Goal: Task Accomplishment & Management: Complete application form

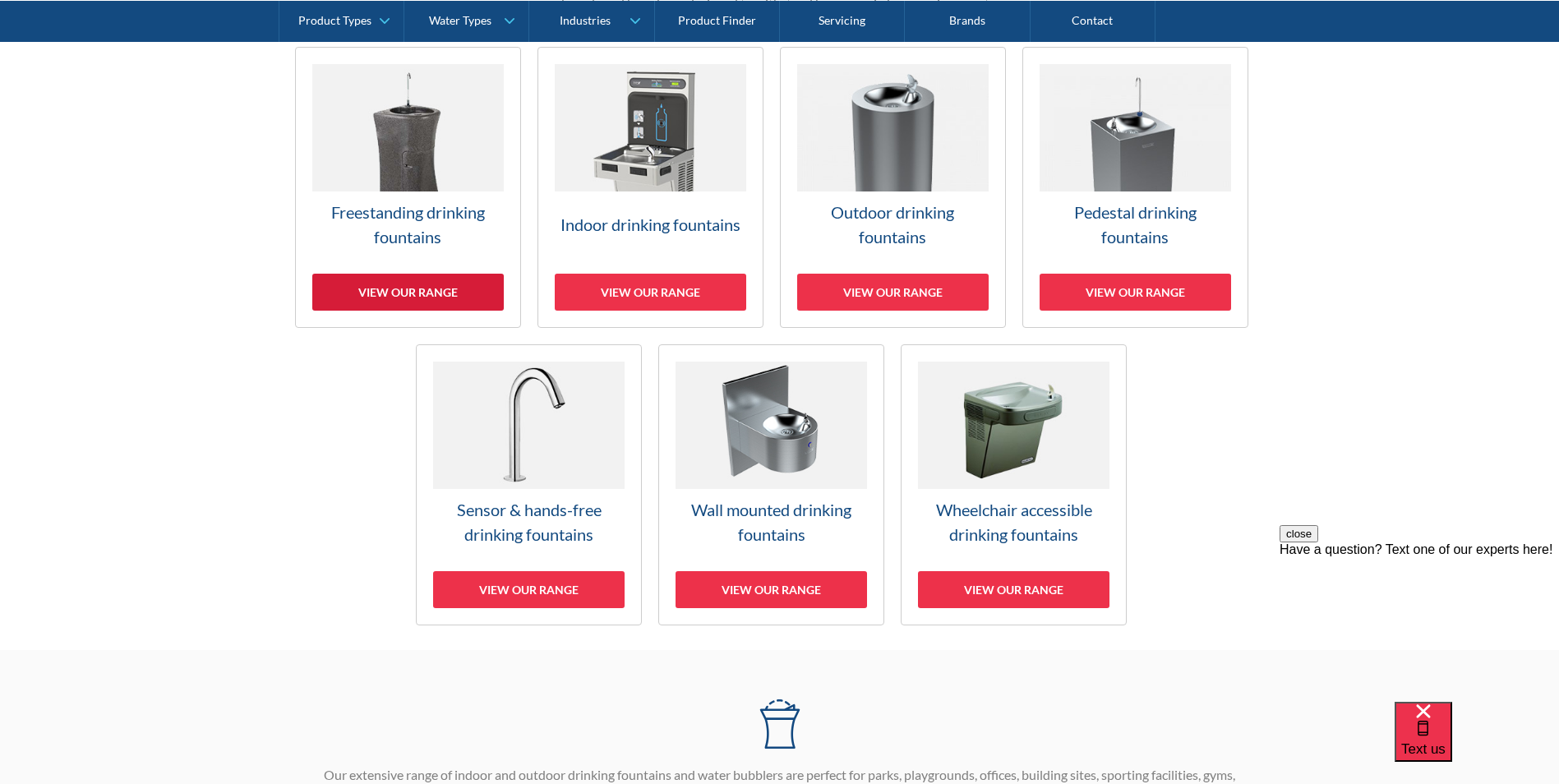
click at [460, 288] on div "View our range" at bounding box center [408, 291] width 191 height 36
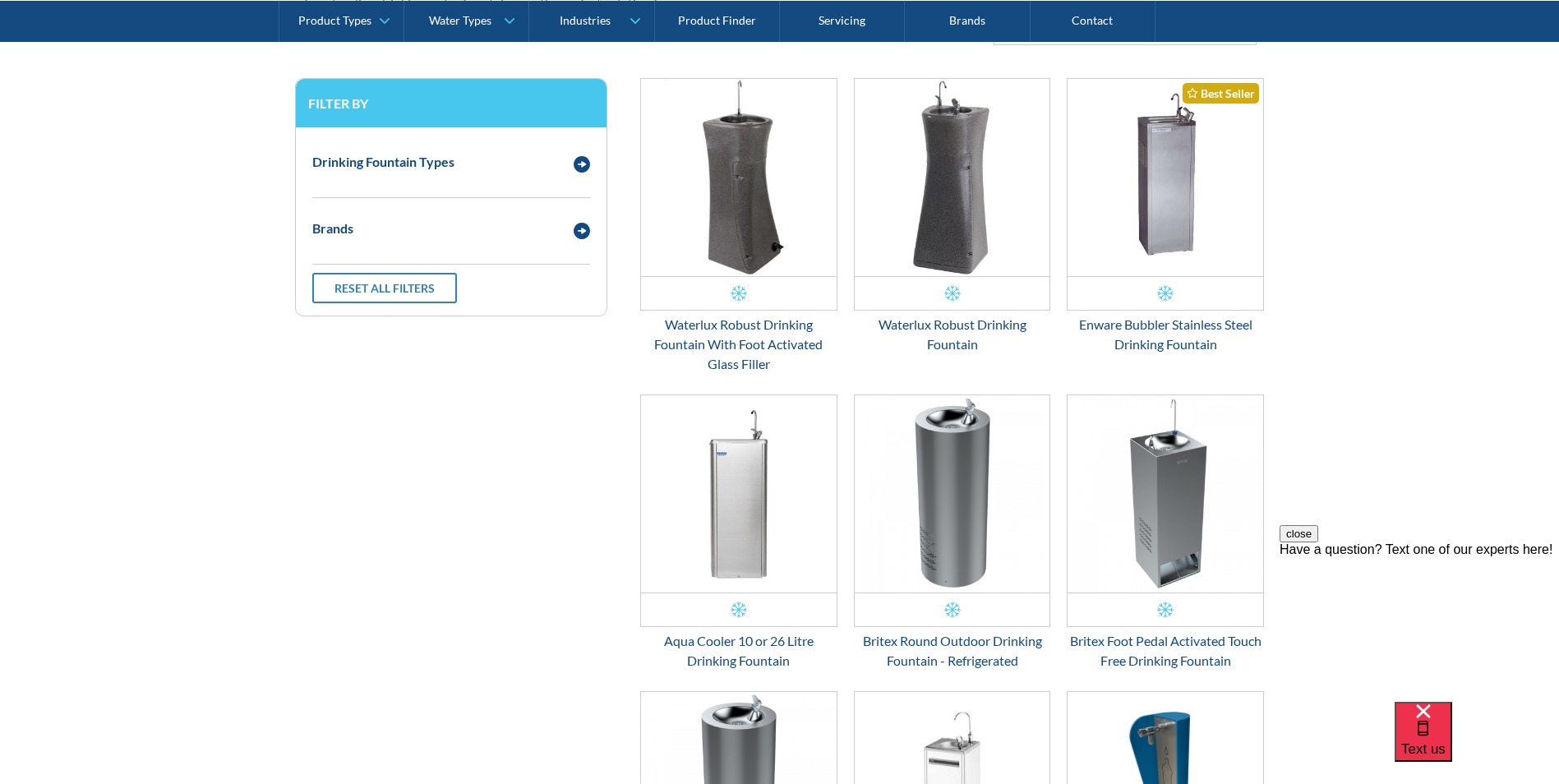
scroll to position [690, 0]
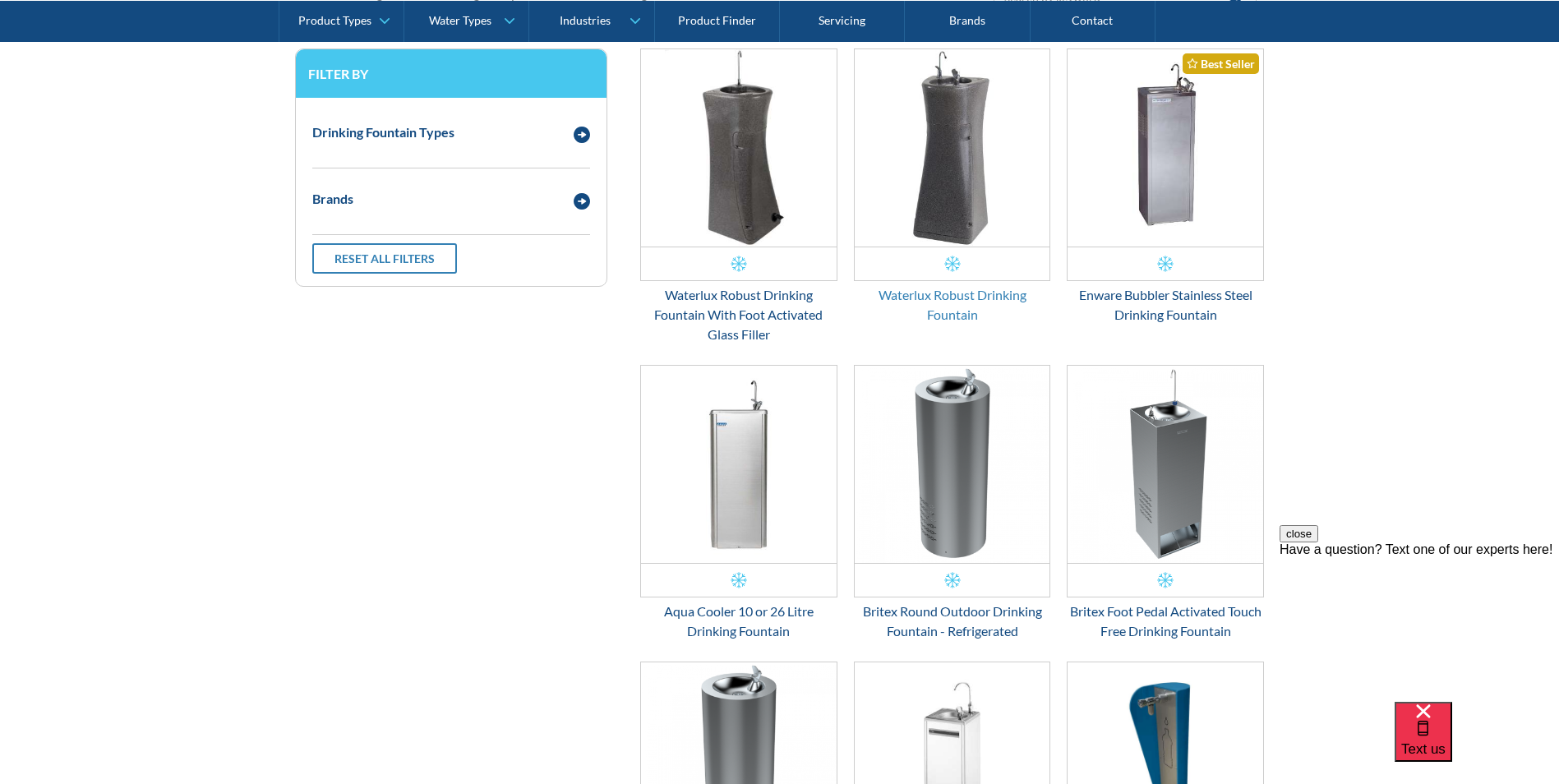
click at [917, 296] on div "Waterlux Robust Drinking Fountain" at bounding box center [952, 305] width 197 height 39
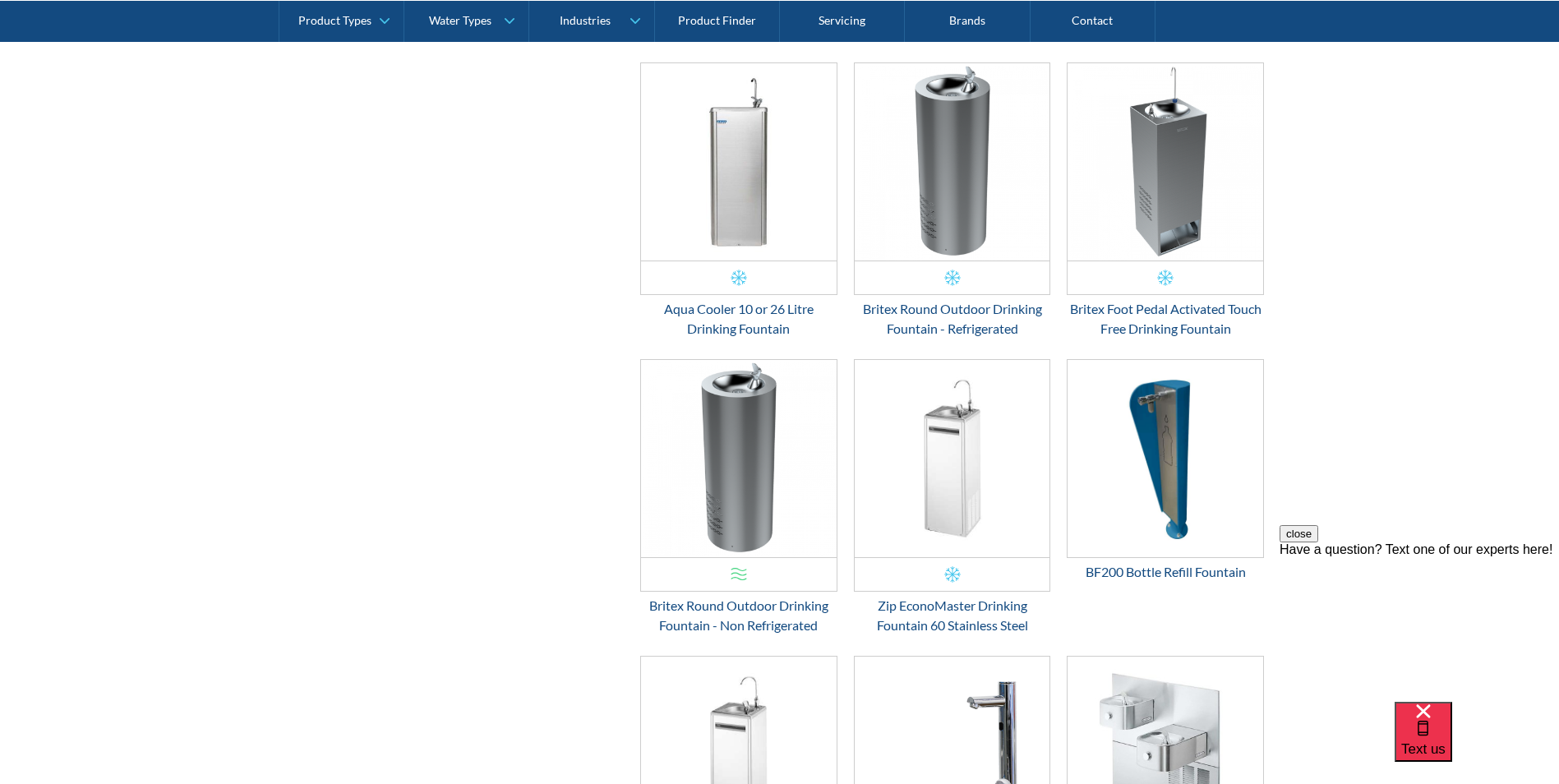
scroll to position [1020, 0]
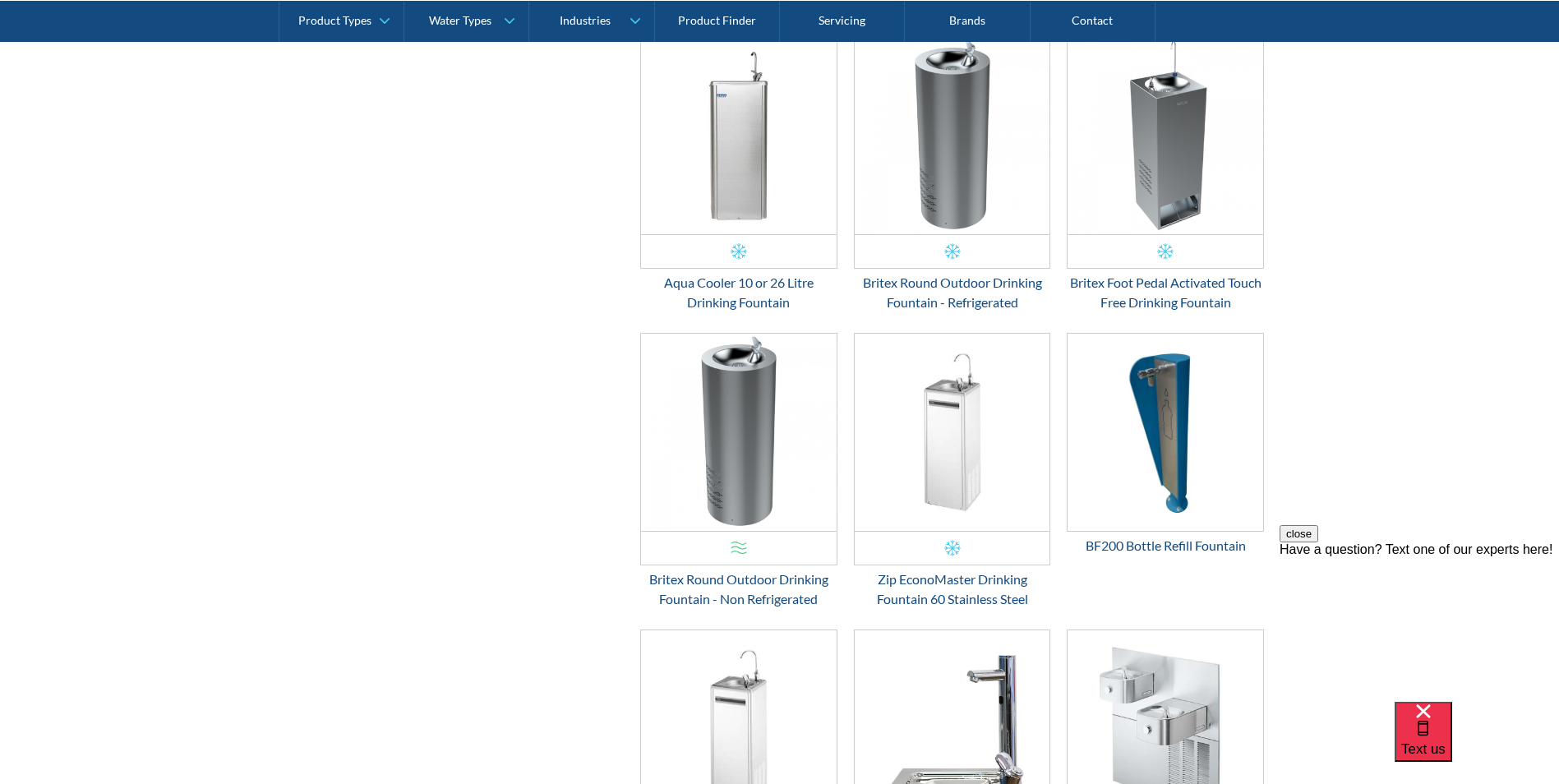
click at [954, 603] on div "Zip EconoMaster Drinking Fountain 60 Stainless Steel" at bounding box center [952, 589] width 197 height 39
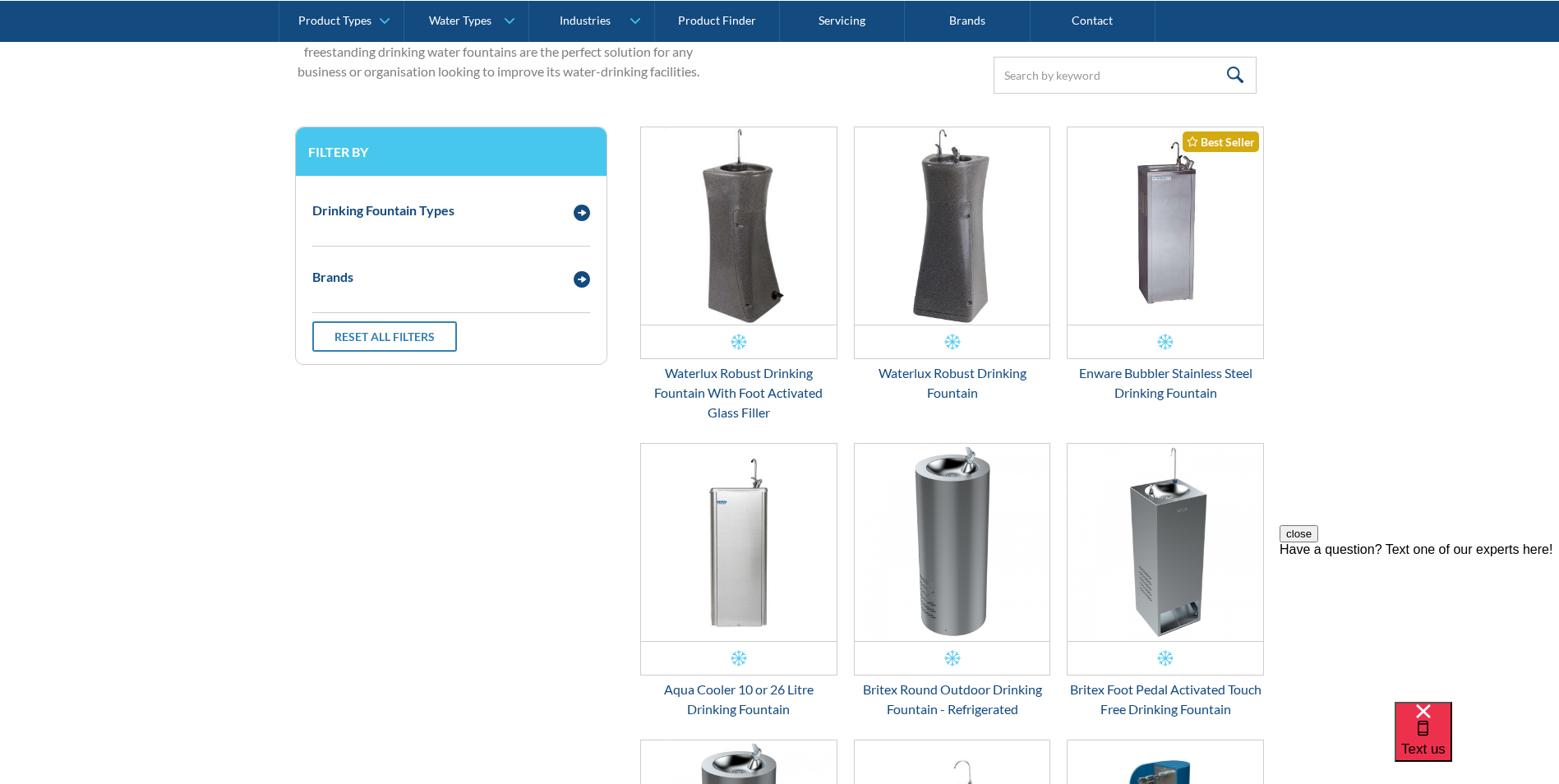
scroll to position [608, 0]
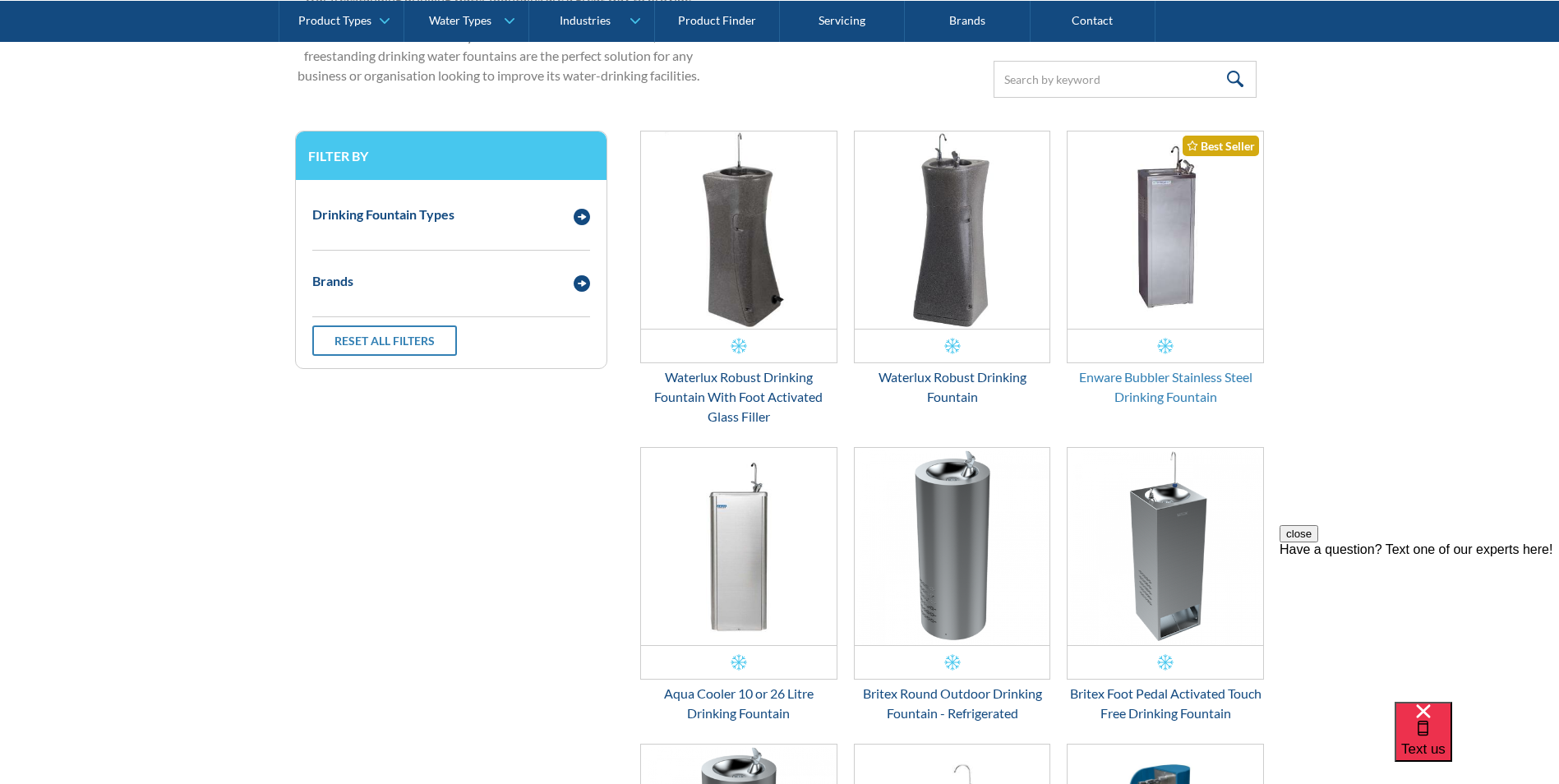
click at [1171, 386] on div "Enware Bubbler Stainless Steel Drinking Fountain" at bounding box center [1165, 387] width 197 height 39
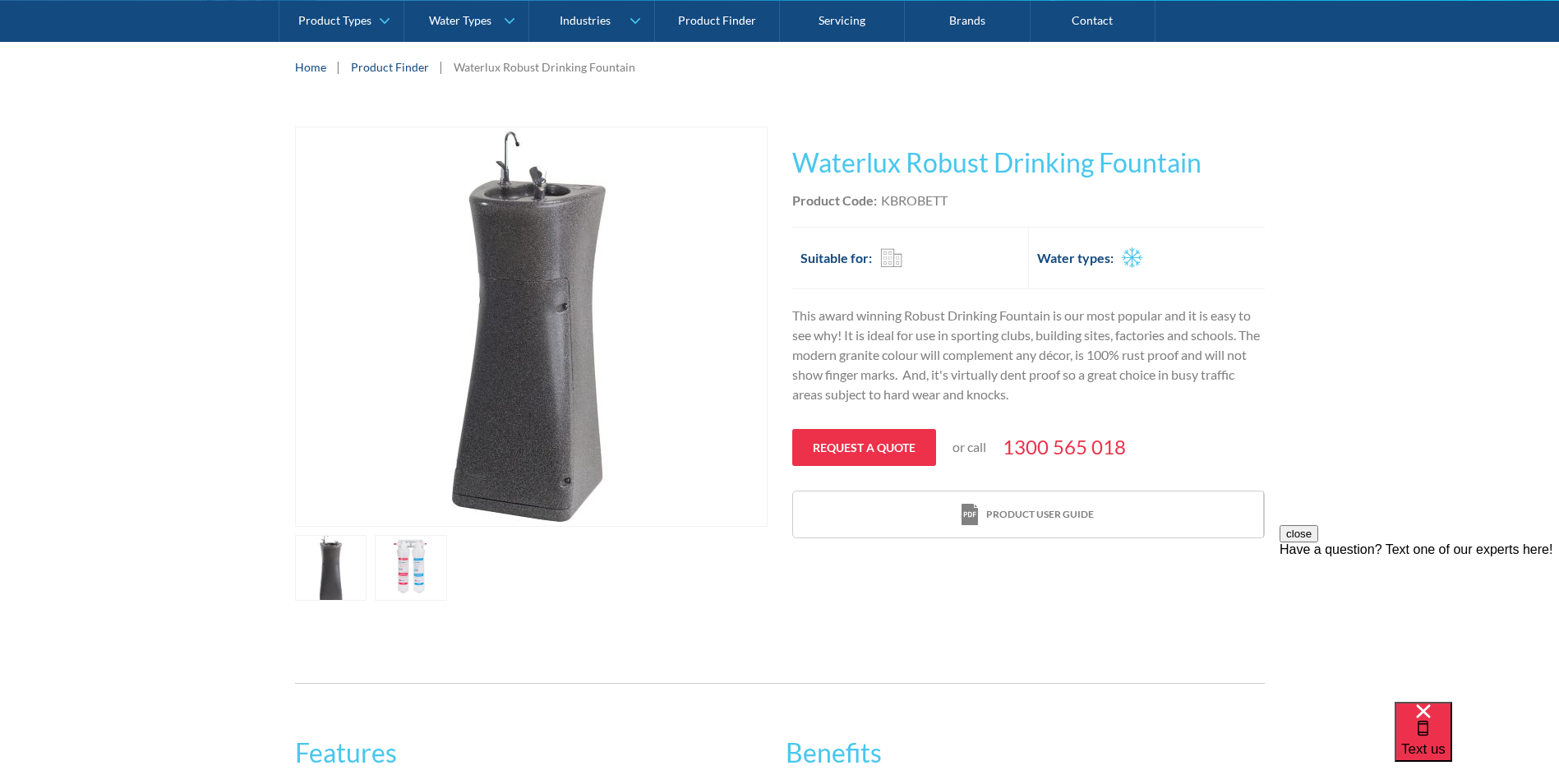
click at [406, 555] on link "open lightbox" at bounding box center [410, 567] width 72 height 66
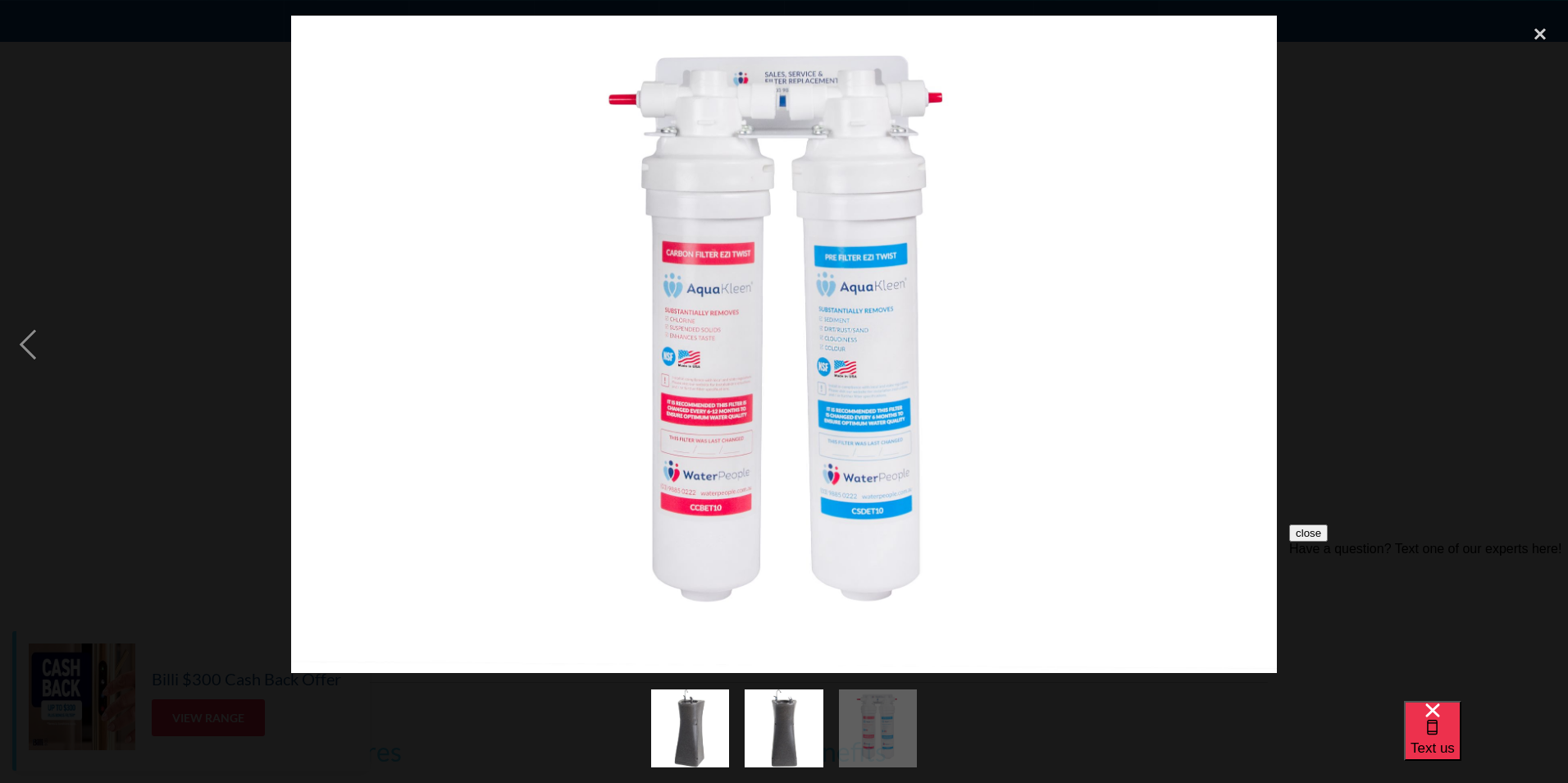
click at [1332, 192] on div at bounding box center [784, 344] width 1568 height 657
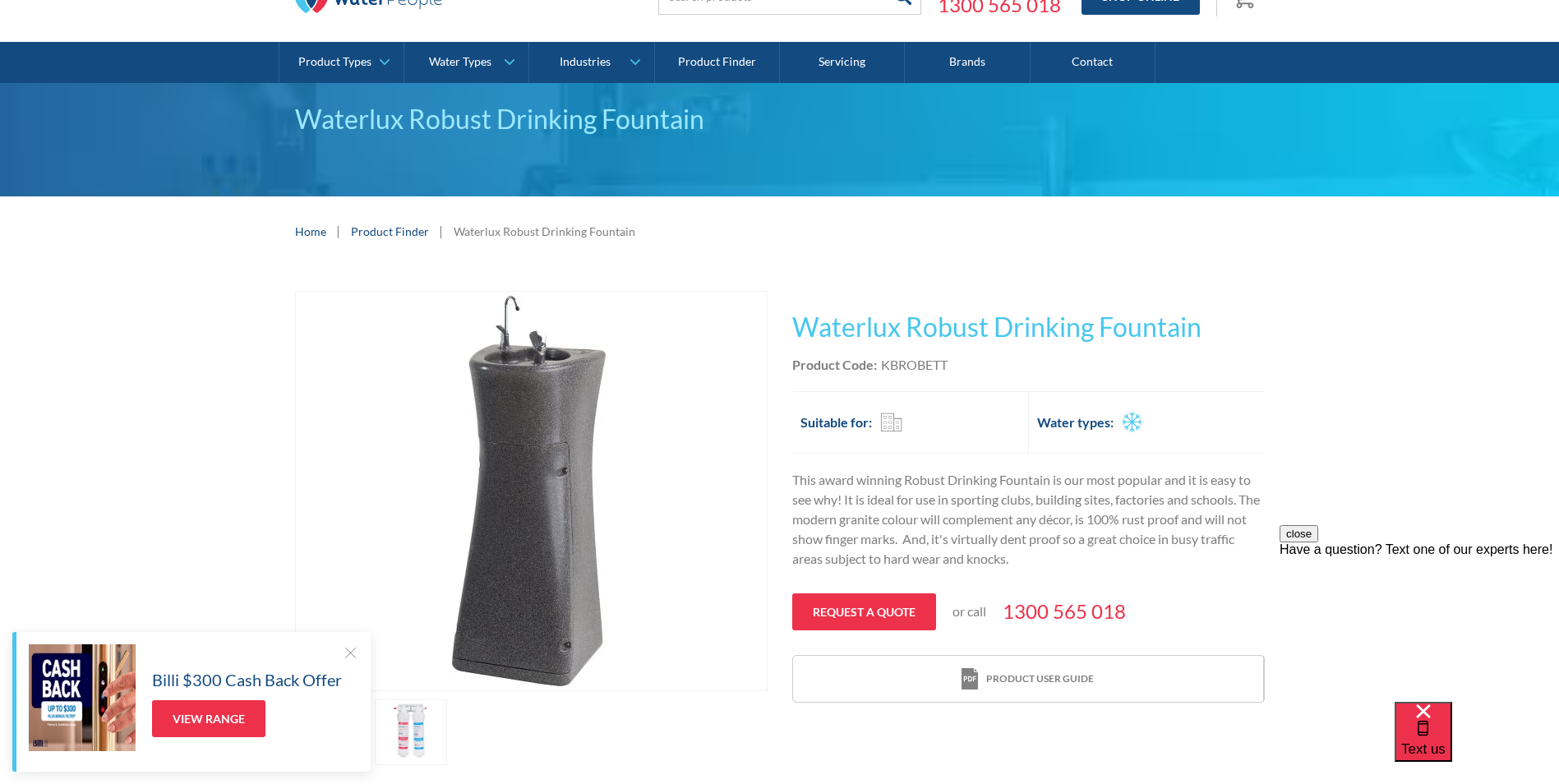
scroll to position [165, 0]
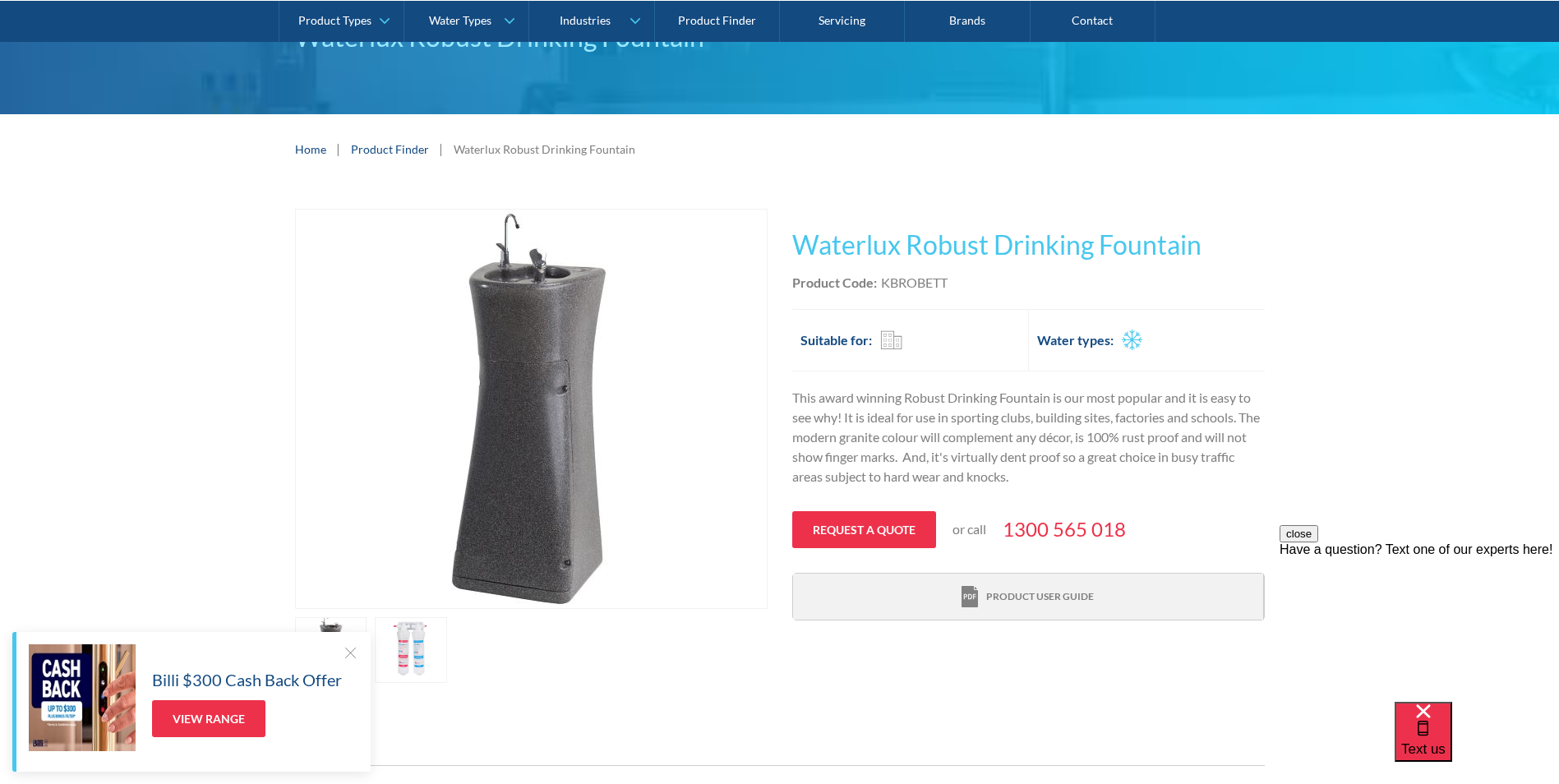
click at [1018, 592] on div "Product user guide" at bounding box center [1039, 596] width 108 height 15
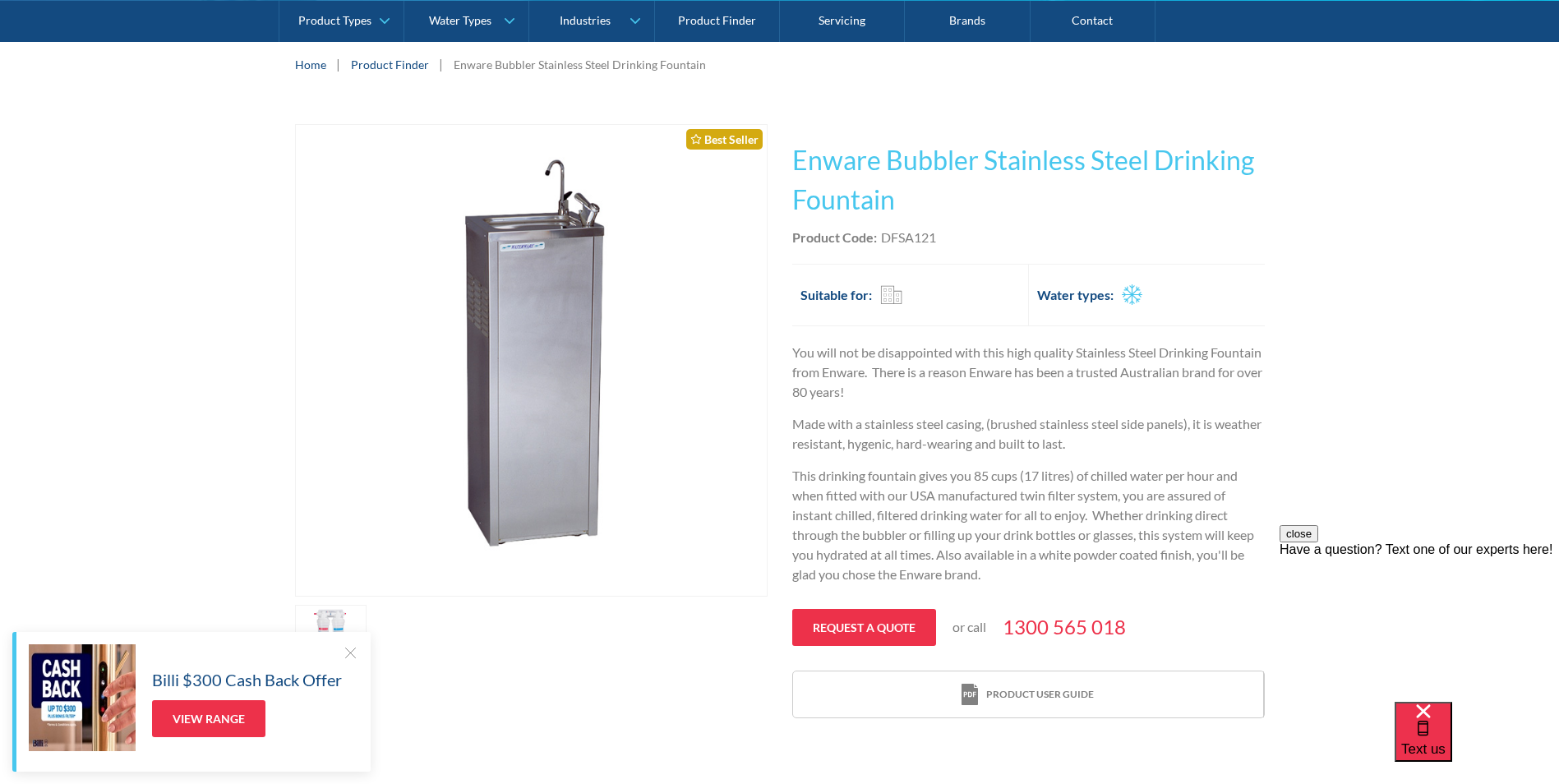
scroll to position [247, 0]
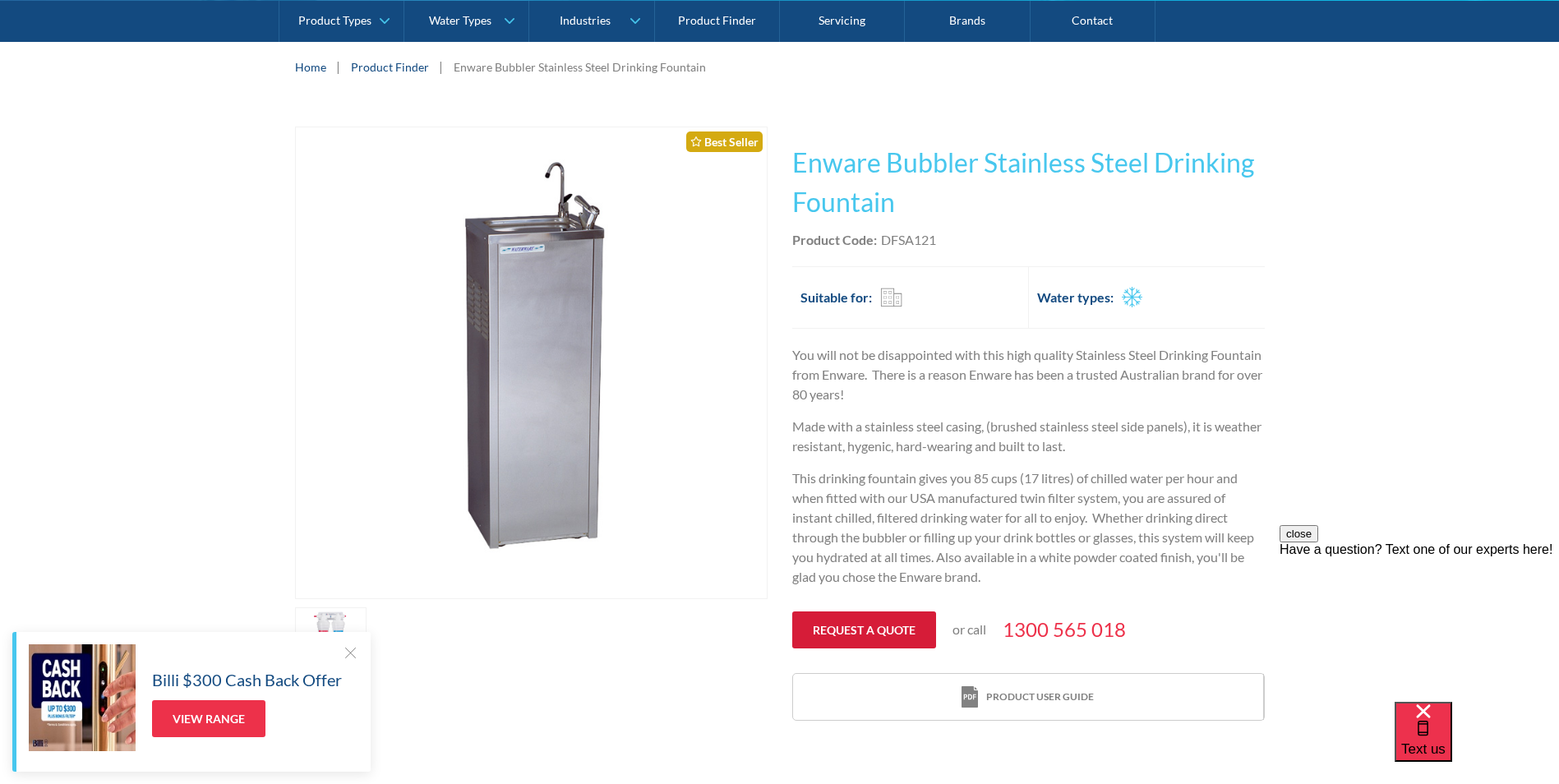
click at [885, 625] on link "Request a quote" at bounding box center [864, 629] width 144 height 36
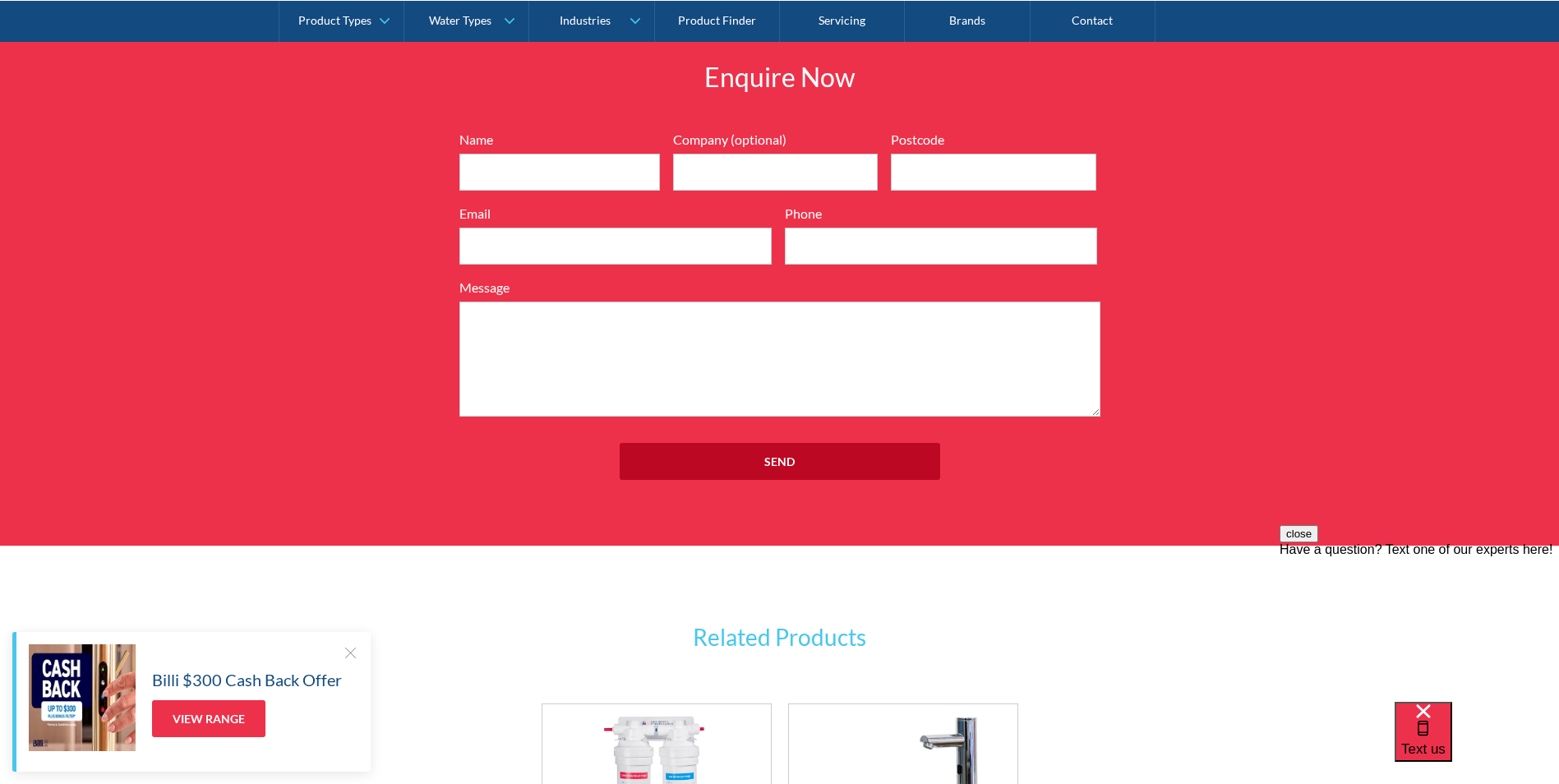
scroll to position [1908, 0]
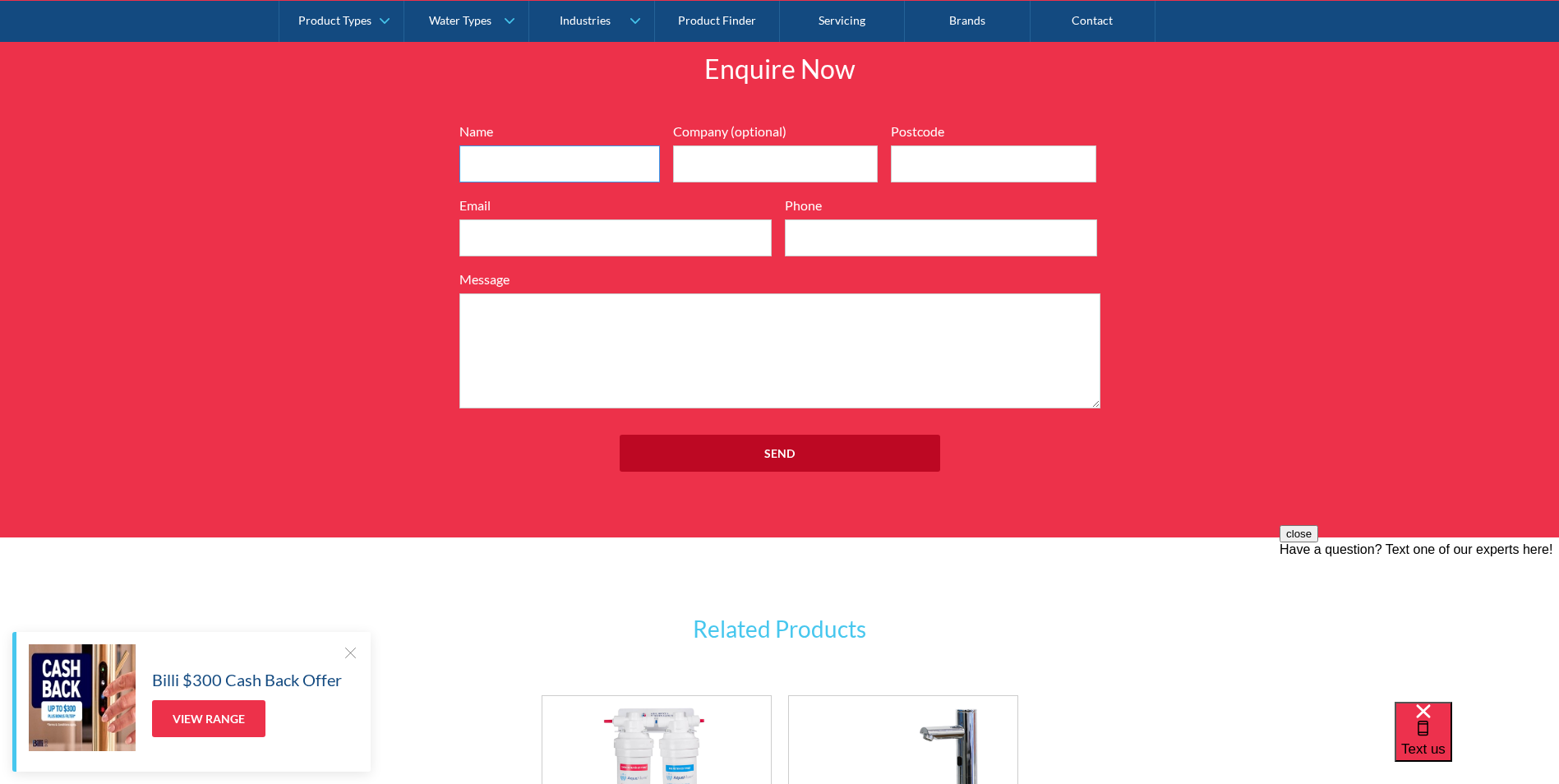
click at [501, 166] on input "Name" at bounding box center [559, 163] width 200 height 36
type input "Matthew Lahz"
type input "Hunter Tracks pty ltd"
type input "Matthew@huntervallytracks.com.au"
type input "0437878614"
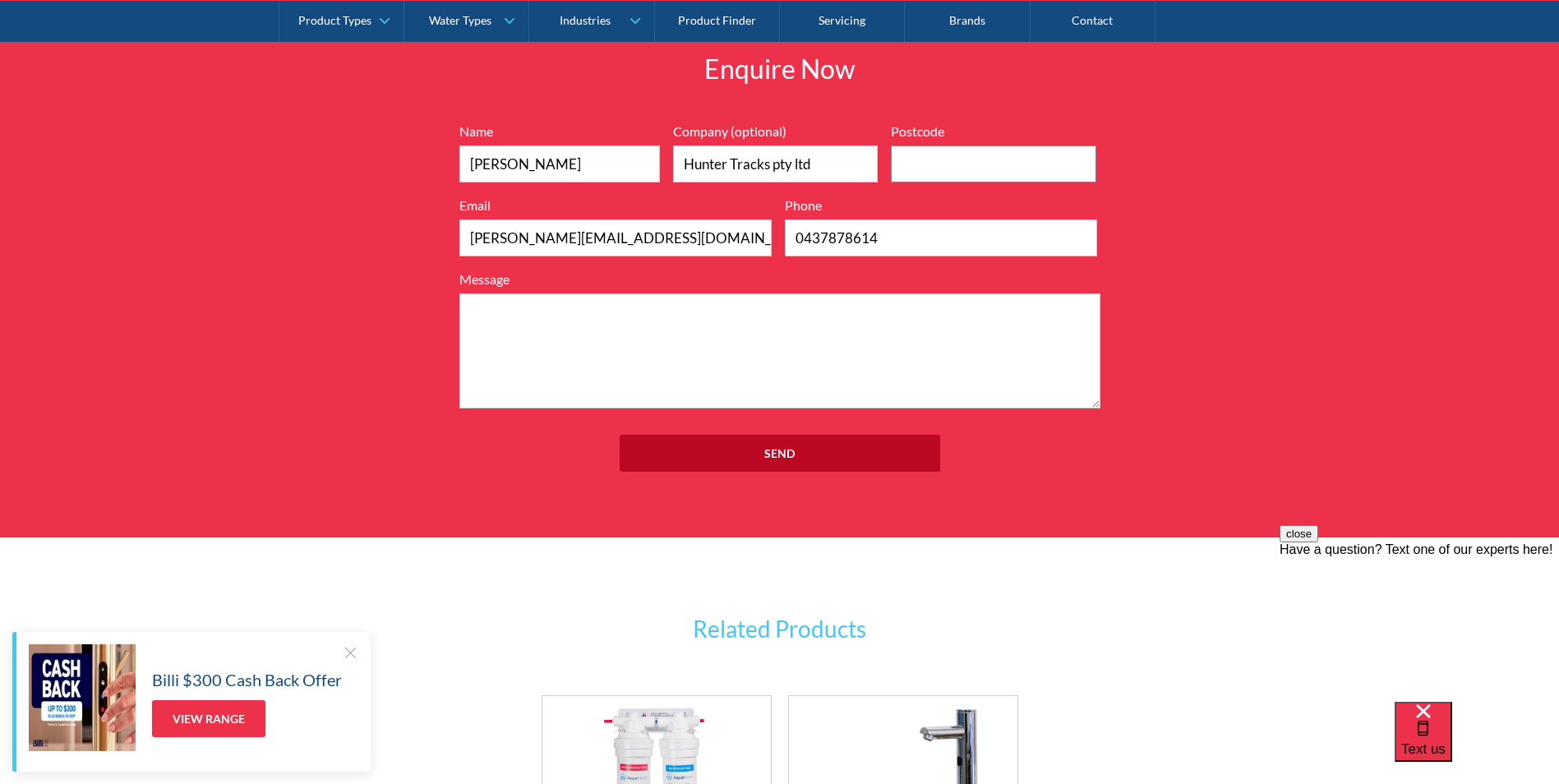
click at [923, 168] on input "Postcode" at bounding box center [994, 163] width 205 height 36
type input "2320"
click at [544, 314] on textarea "Message" at bounding box center [780, 350] width 641 height 115
type textarea "p"
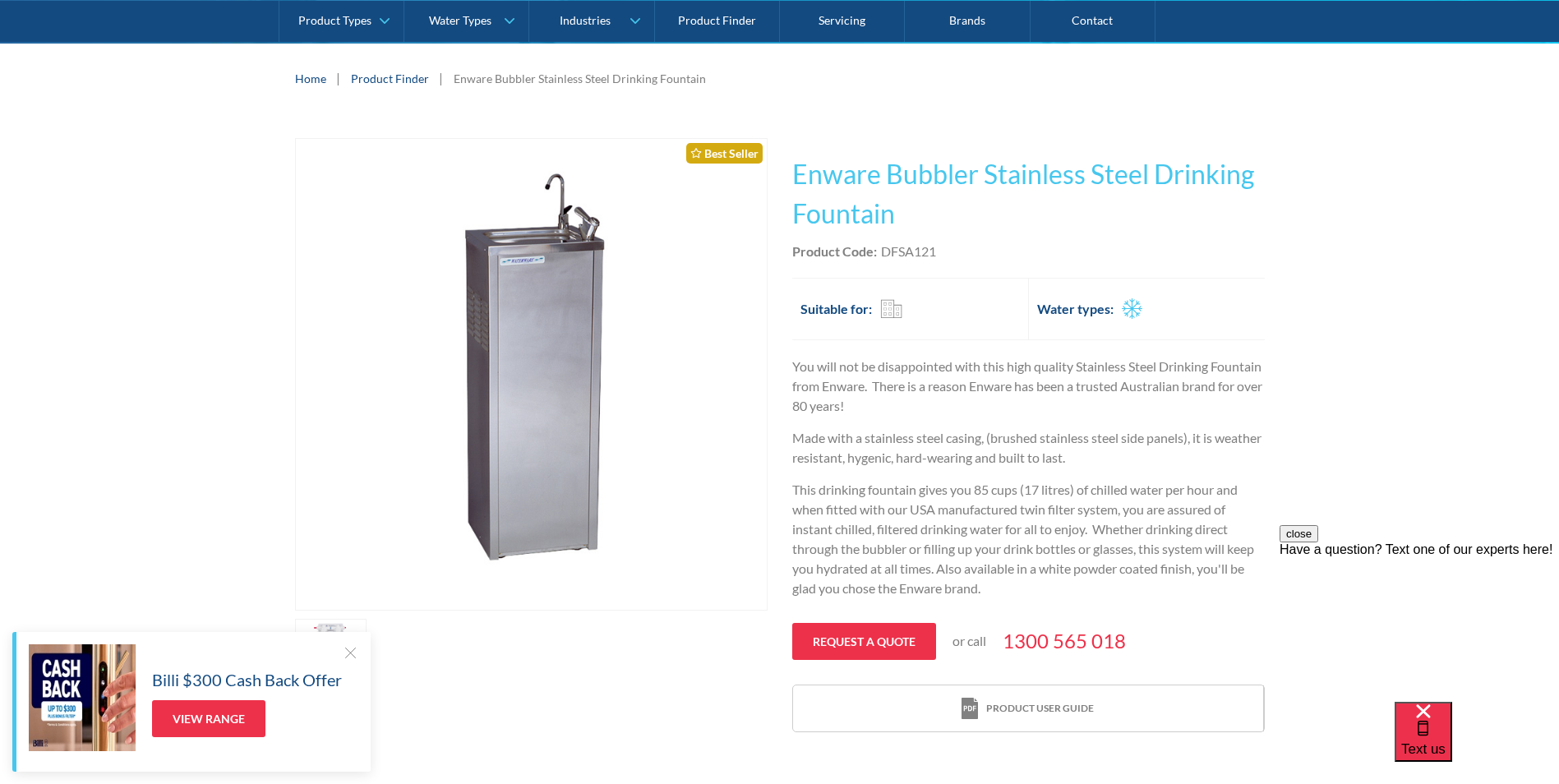
scroll to position [183, 0]
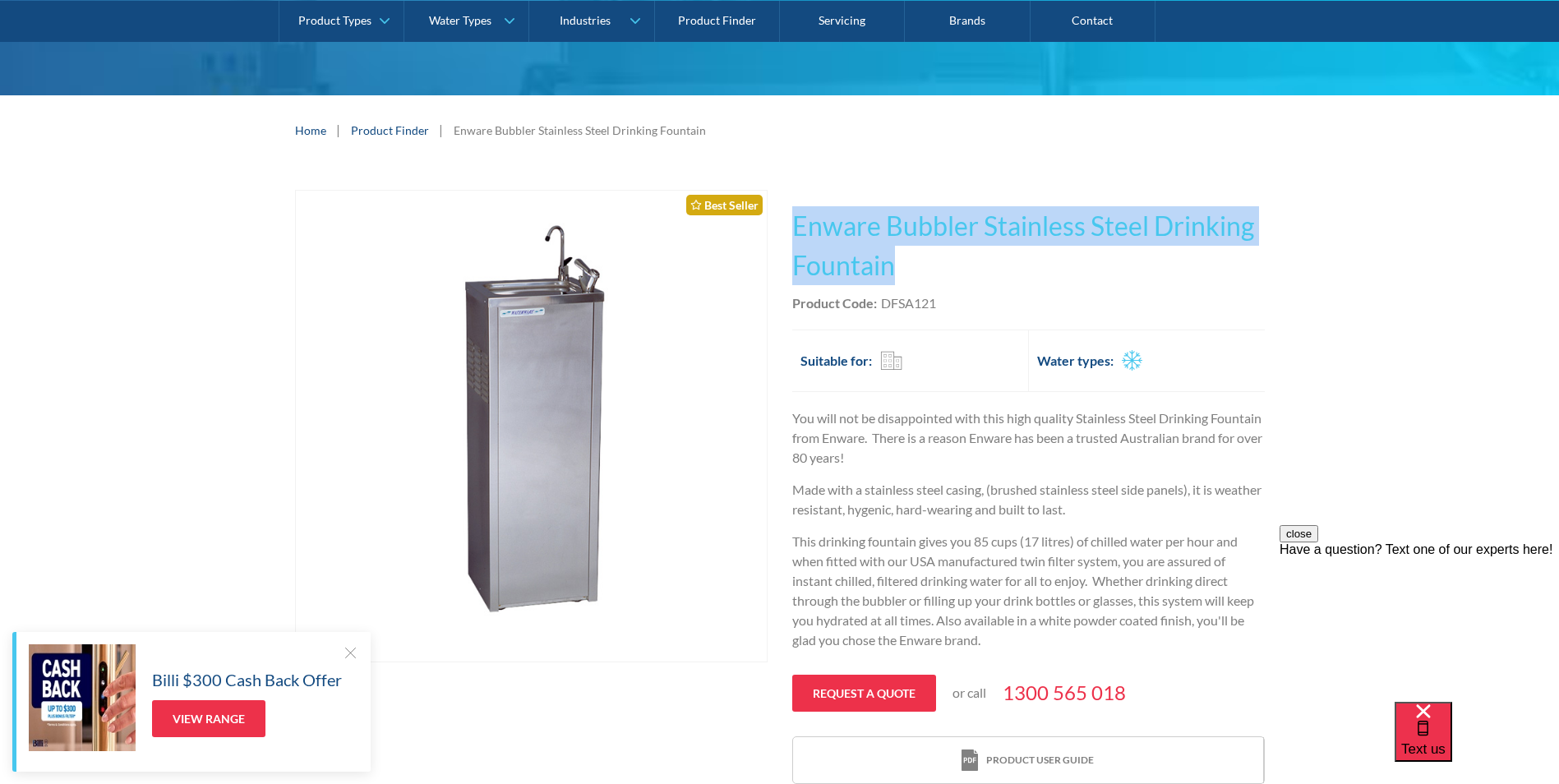
drag, startPoint x: 799, startPoint y: 223, endPoint x: 947, endPoint y: 262, distance: 153.1
click at [947, 262] on h1 "Enware Bubbler Stainless Steel Drinking Fountain" at bounding box center [1028, 246] width 473 height 79
drag, startPoint x: 947, startPoint y: 262, endPoint x: 858, endPoint y: 260, distance: 89.0
copy h1 "Enware Bubbler Stainless Steel Drinking Fountain"
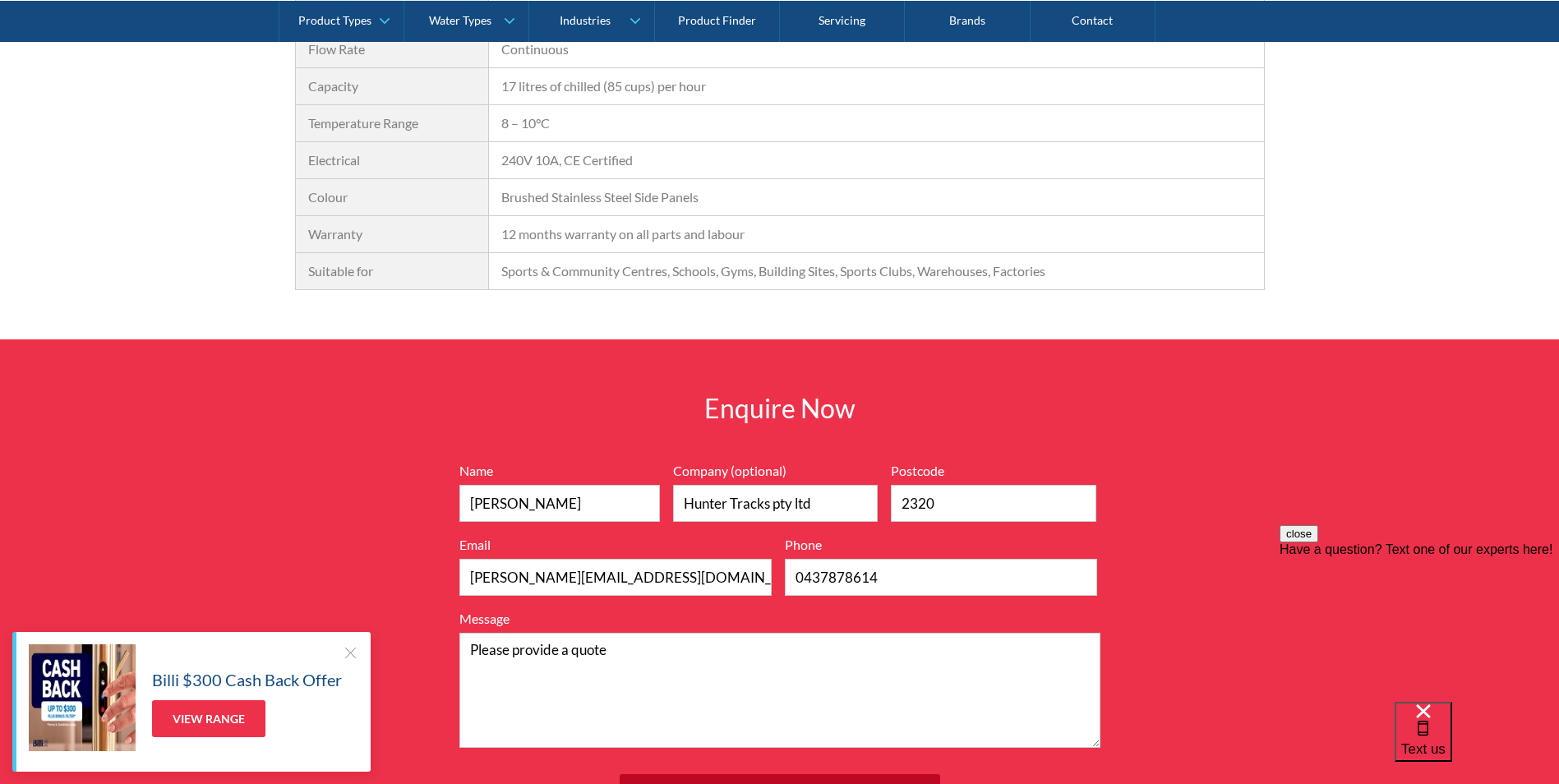
scroll to position [1744, 0]
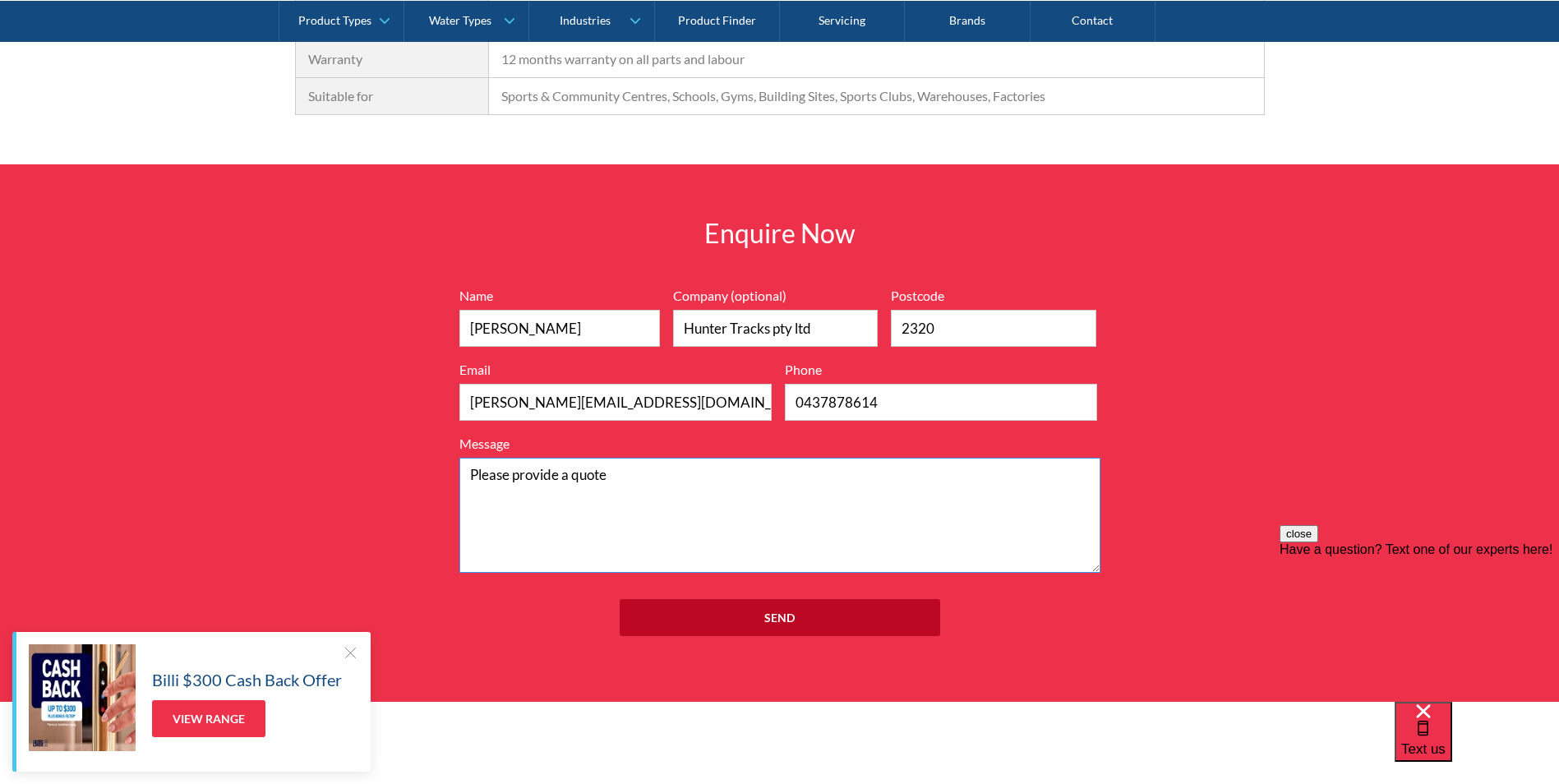
click at [661, 473] on textarea "Please provide a quote" at bounding box center [780, 515] width 641 height 115
paste textarea "Enware Bubbler Stainless Steel Drinking Fountain"
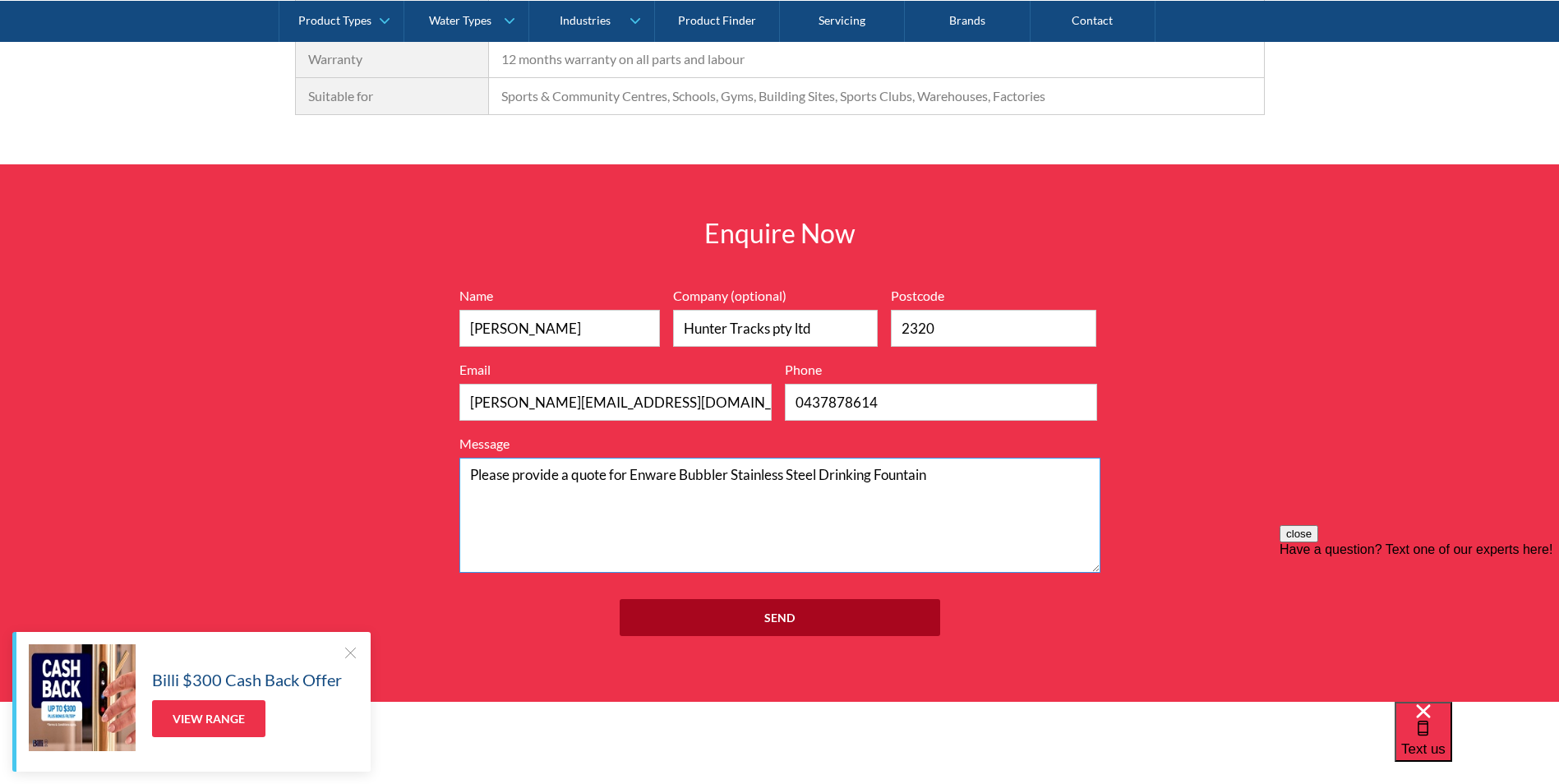
type textarea "Please provide a quote for Enware Bubbler Stainless Steel Drinking Fountain"
click at [831, 615] on input "Send" at bounding box center [780, 616] width 321 height 36
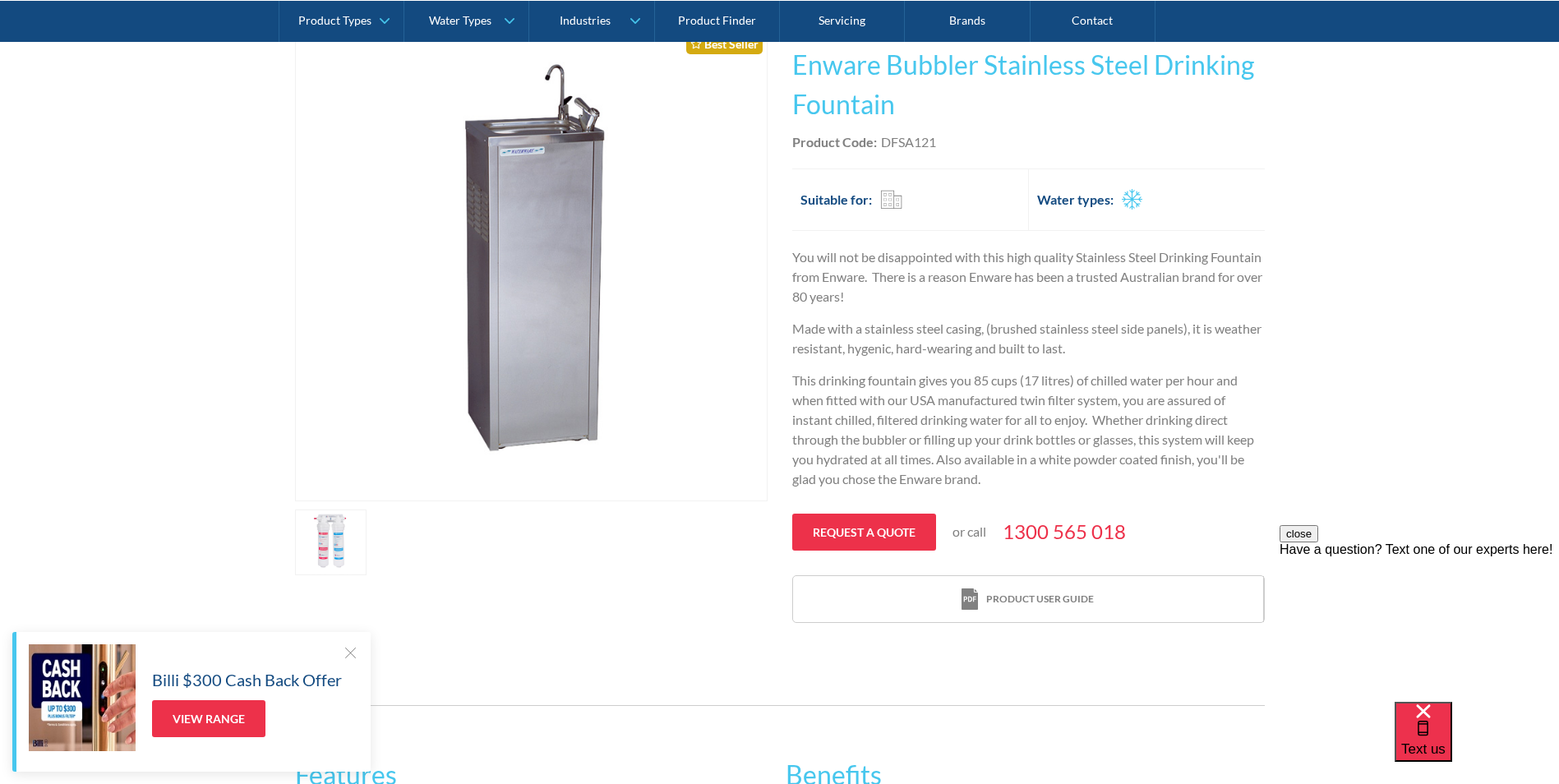
scroll to position [347, 0]
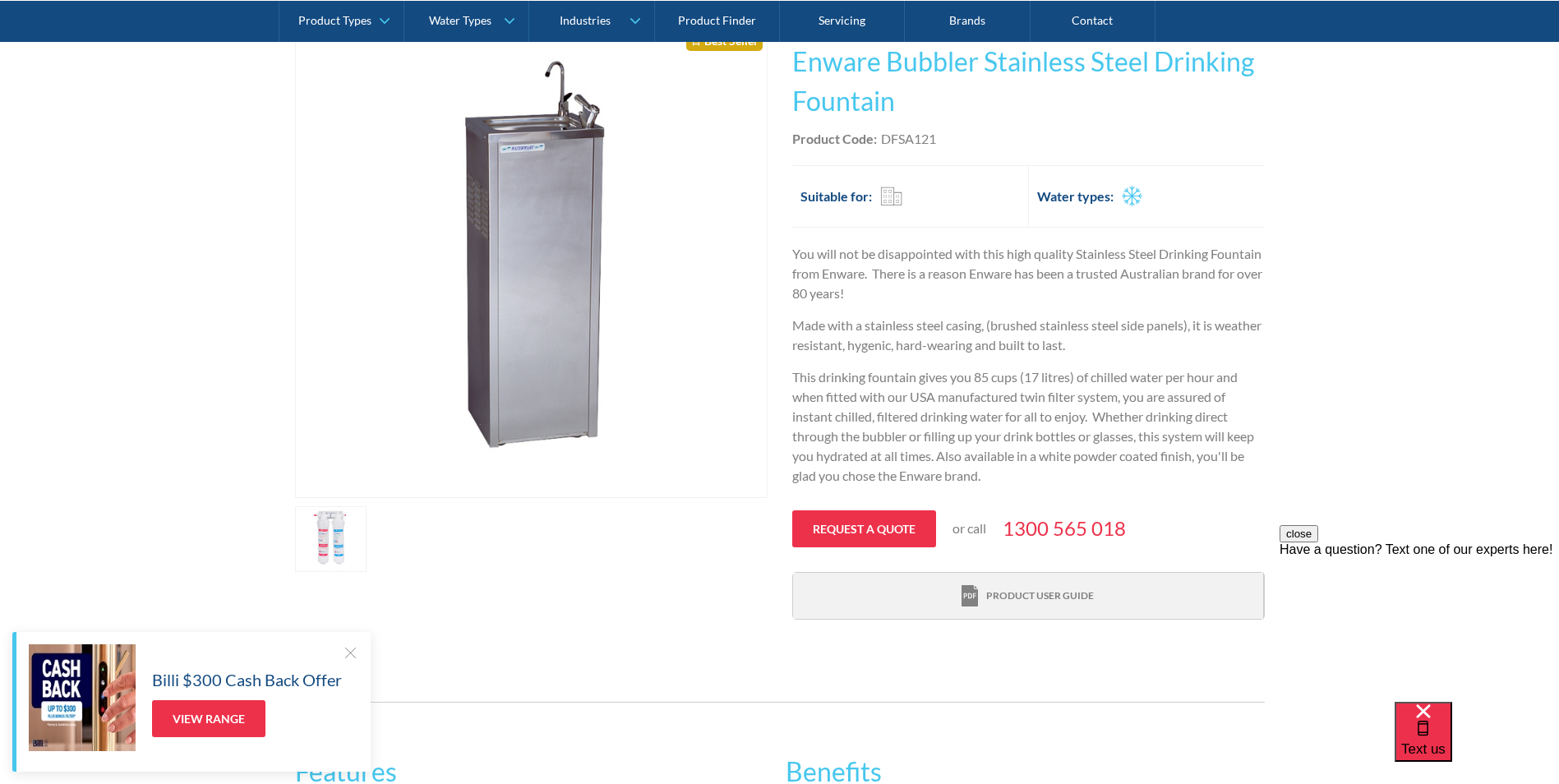
click at [1071, 594] on div "Product user guide" at bounding box center [1039, 595] width 108 height 15
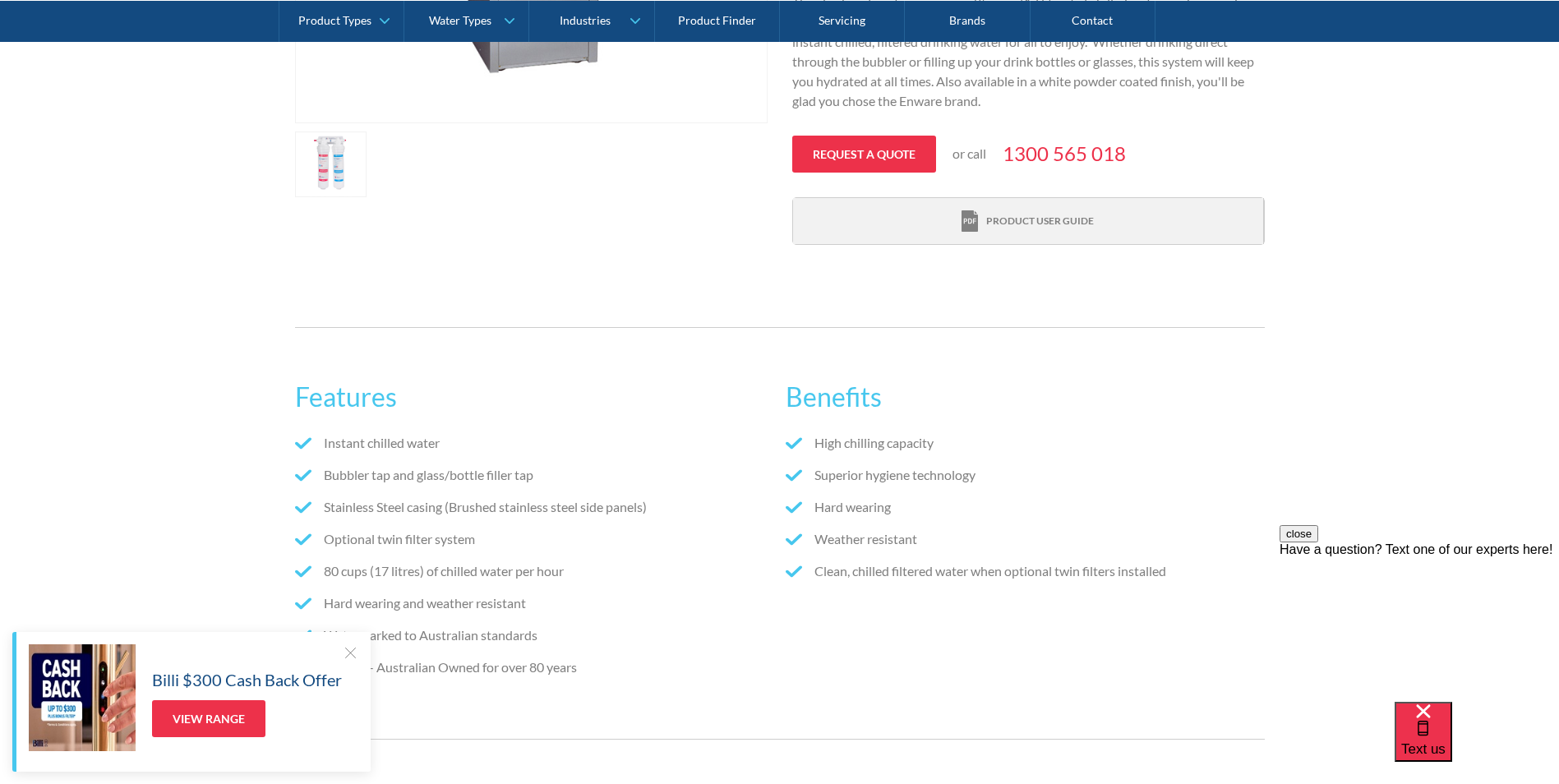
scroll to position [758, 0]
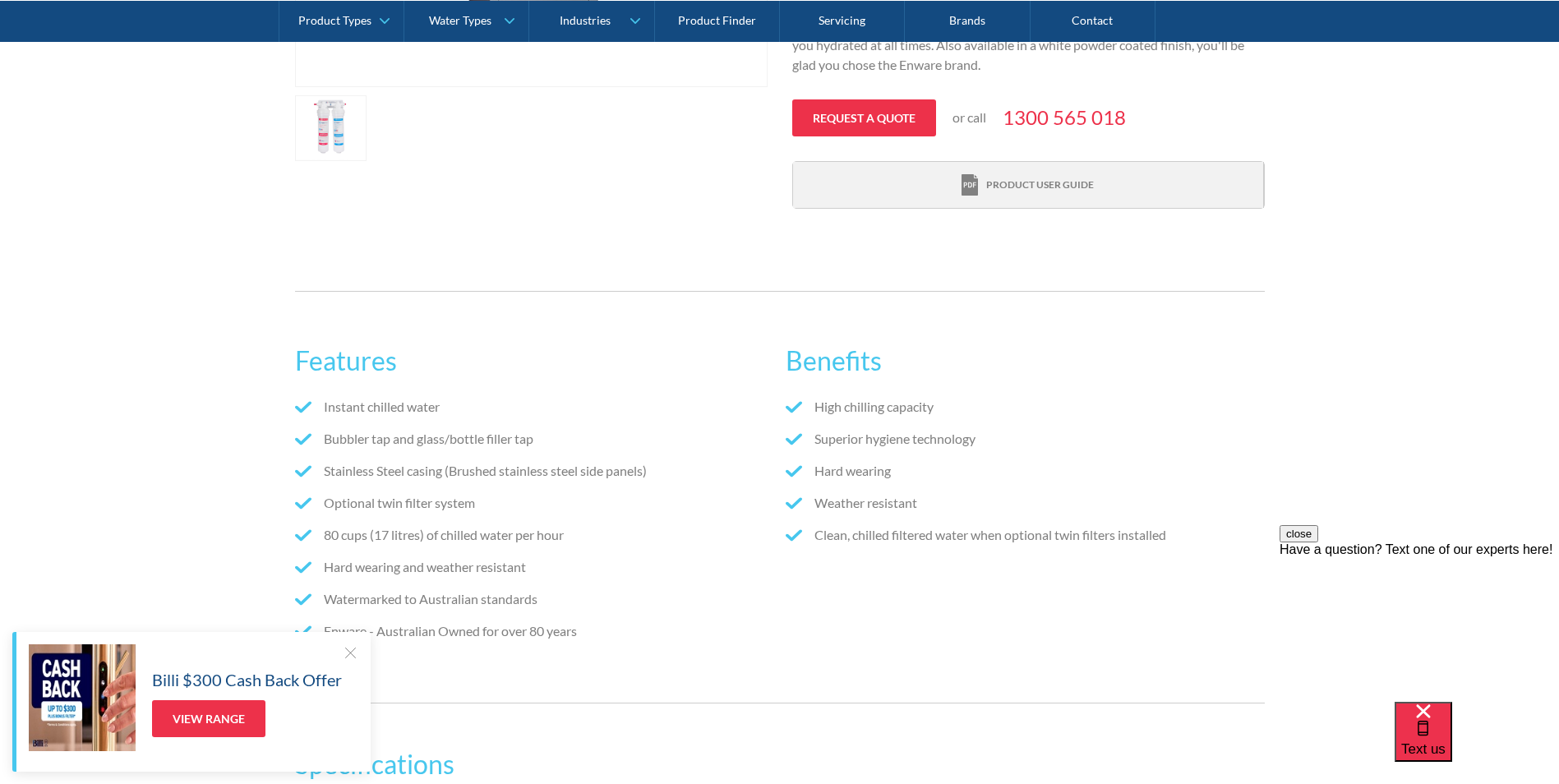
click at [1012, 189] on div "Product user guide" at bounding box center [1039, 184] width 108 height 15
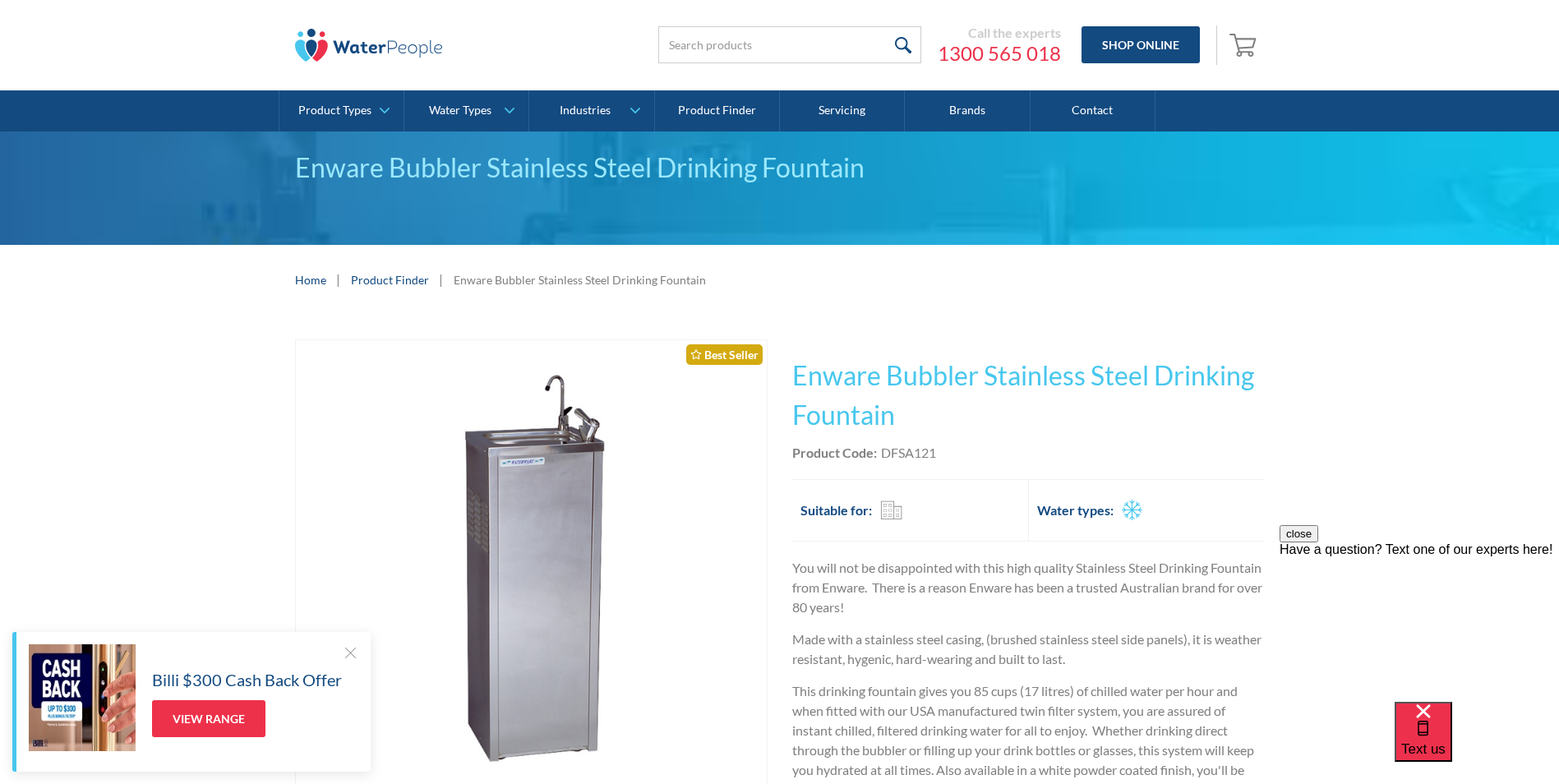
scroll to position [0, 0]
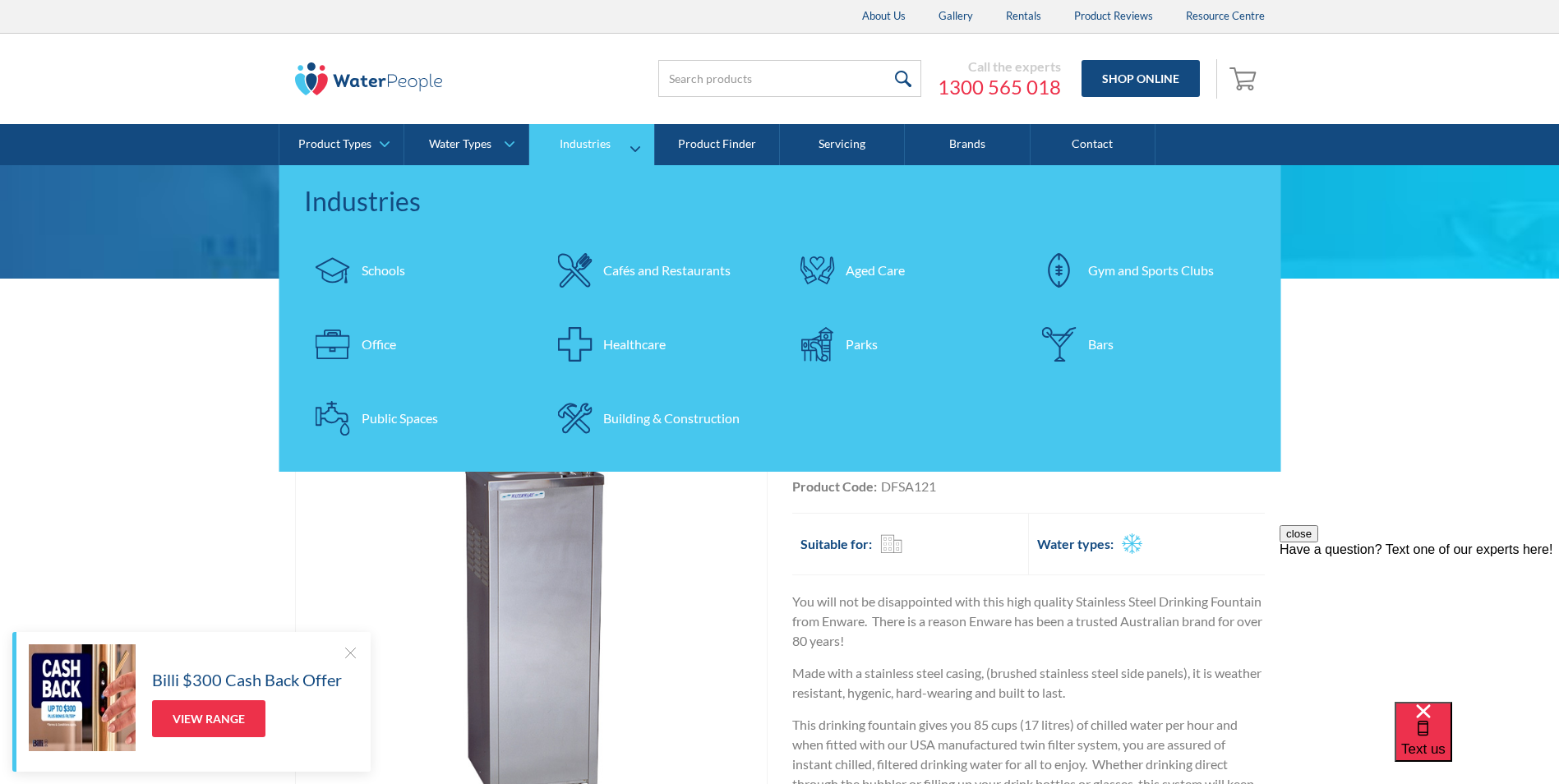
click at [658, 422] on div "Building & Construction" at bounding box center [671, 418] width 136 height 20
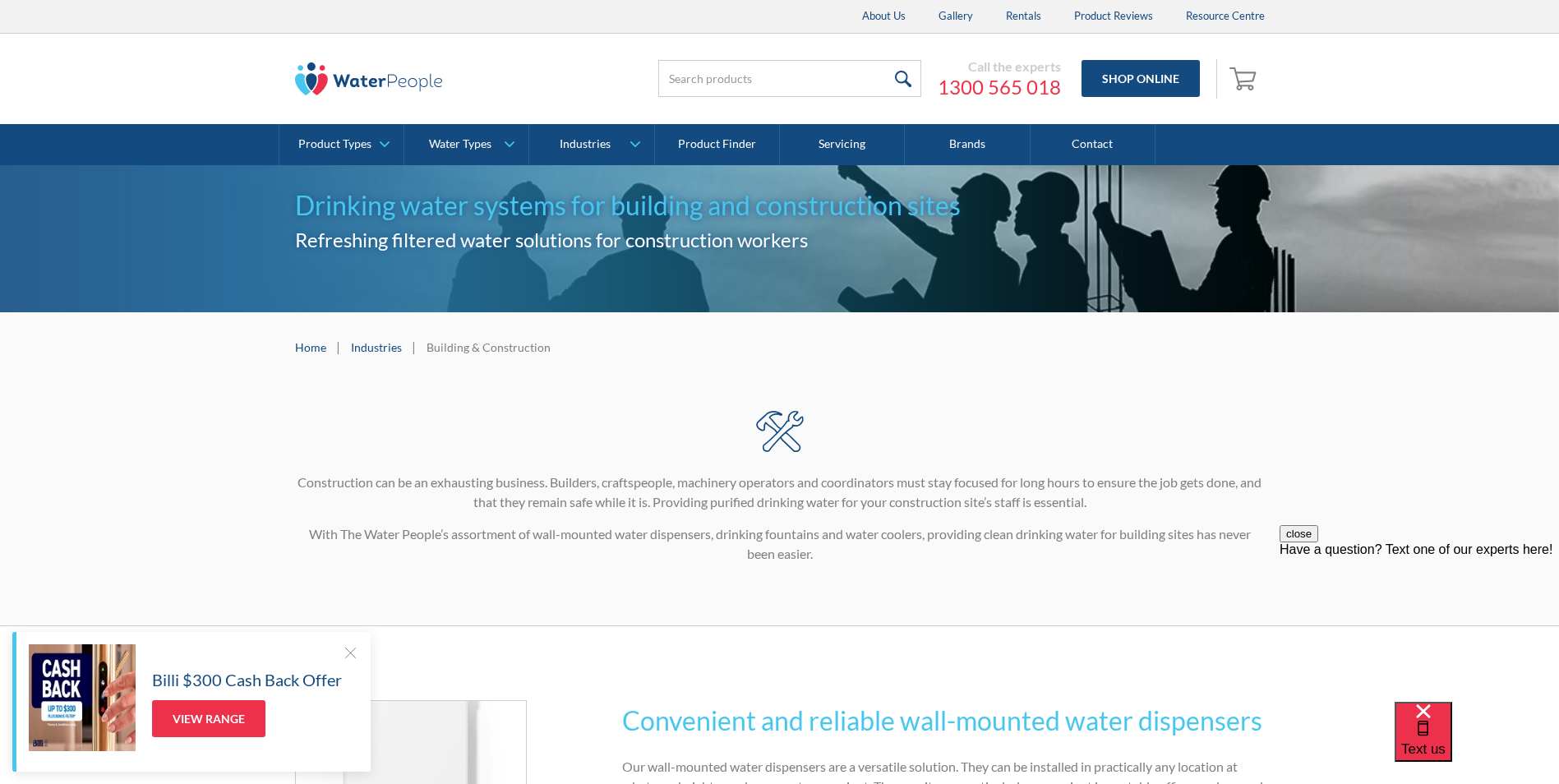
click at [347, 651] on div at bounding box center [349, 652] width 17 height 17
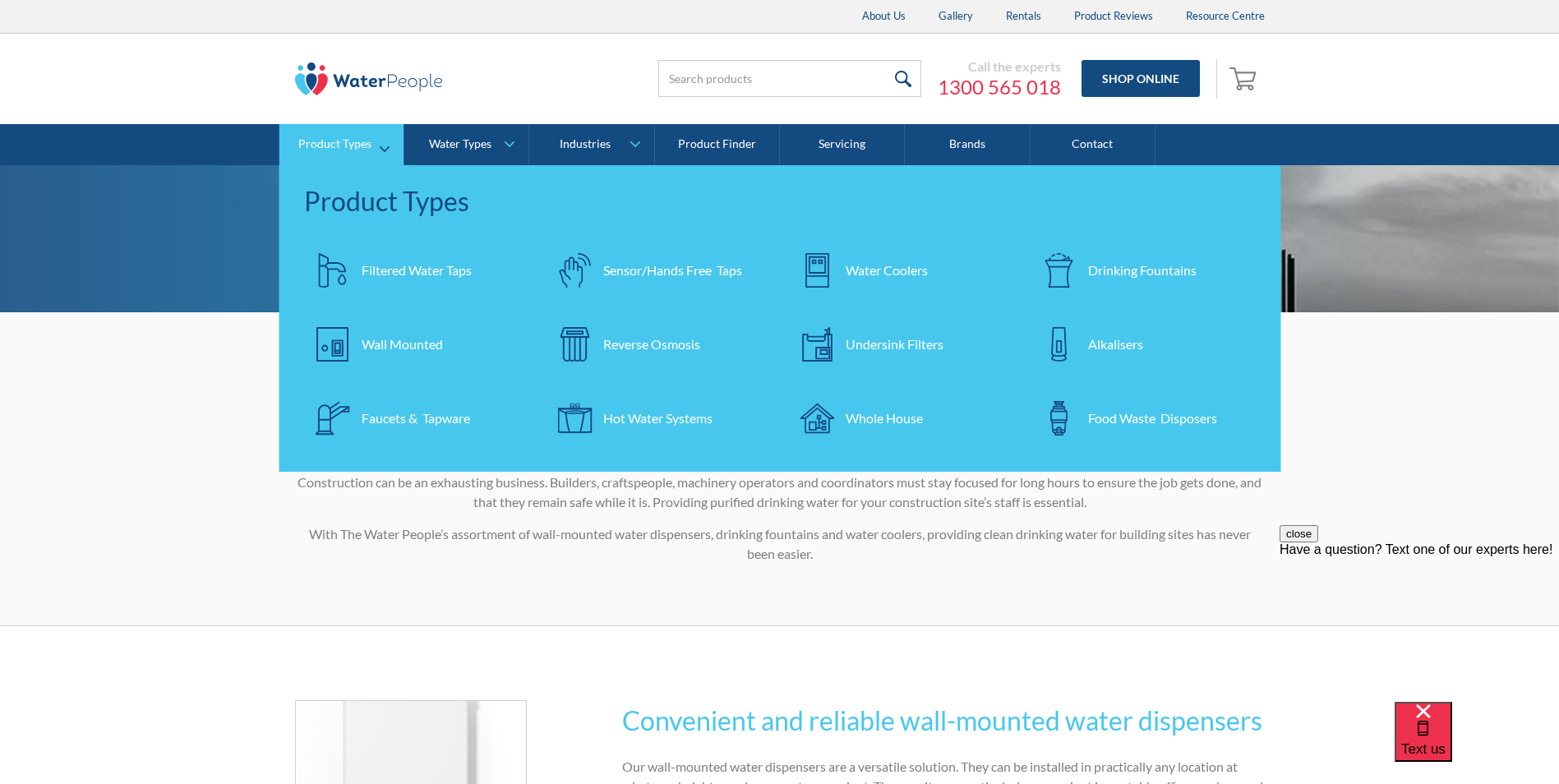
click at [1130, 265] on div "Drinking Fountains" at bounding box center [1143, 270] width 109 height 20
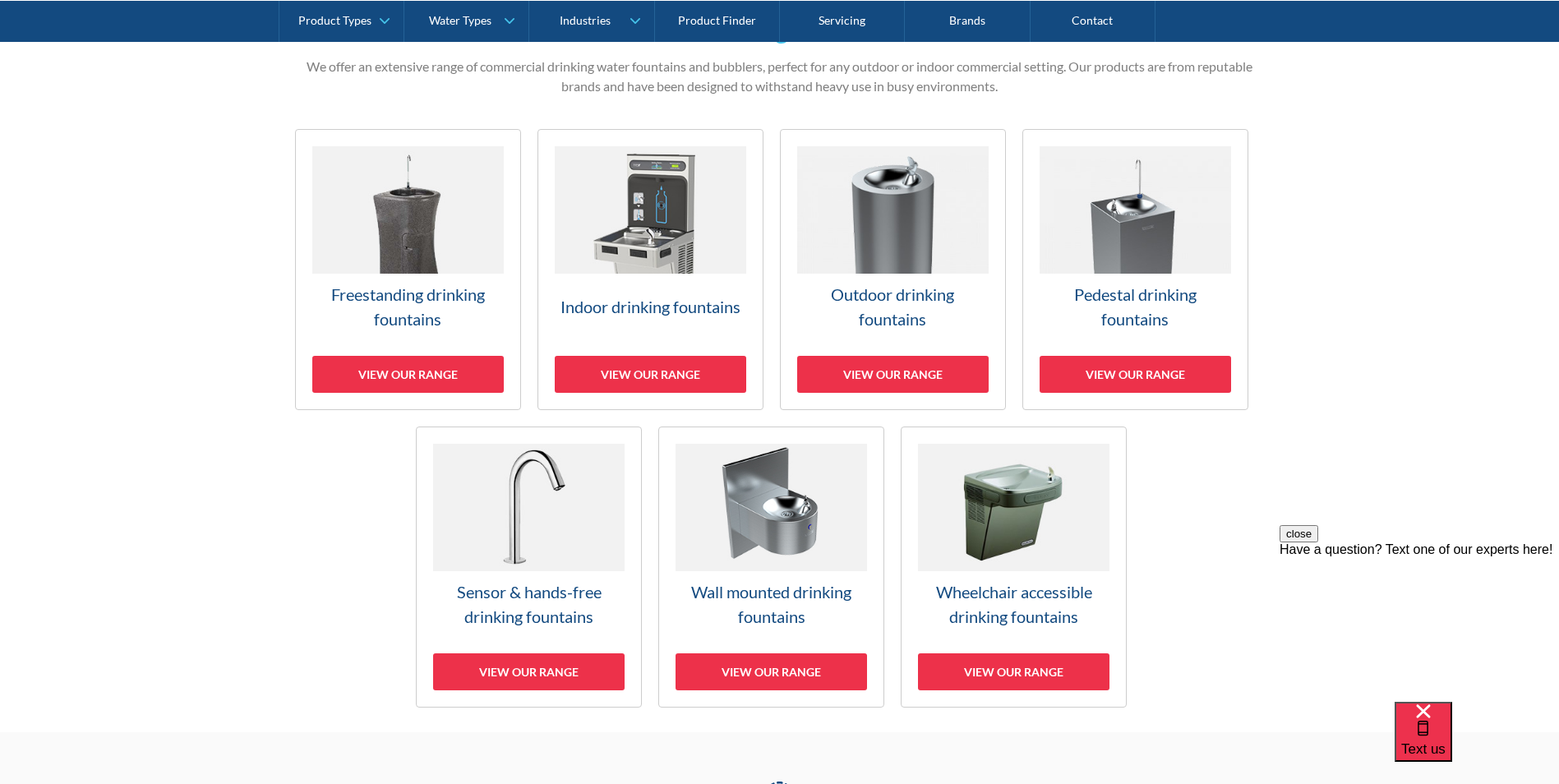
click at [674, 305] on h3 "Indoor drinking fountains" at bounding box center [650, 306] width 191 height 25
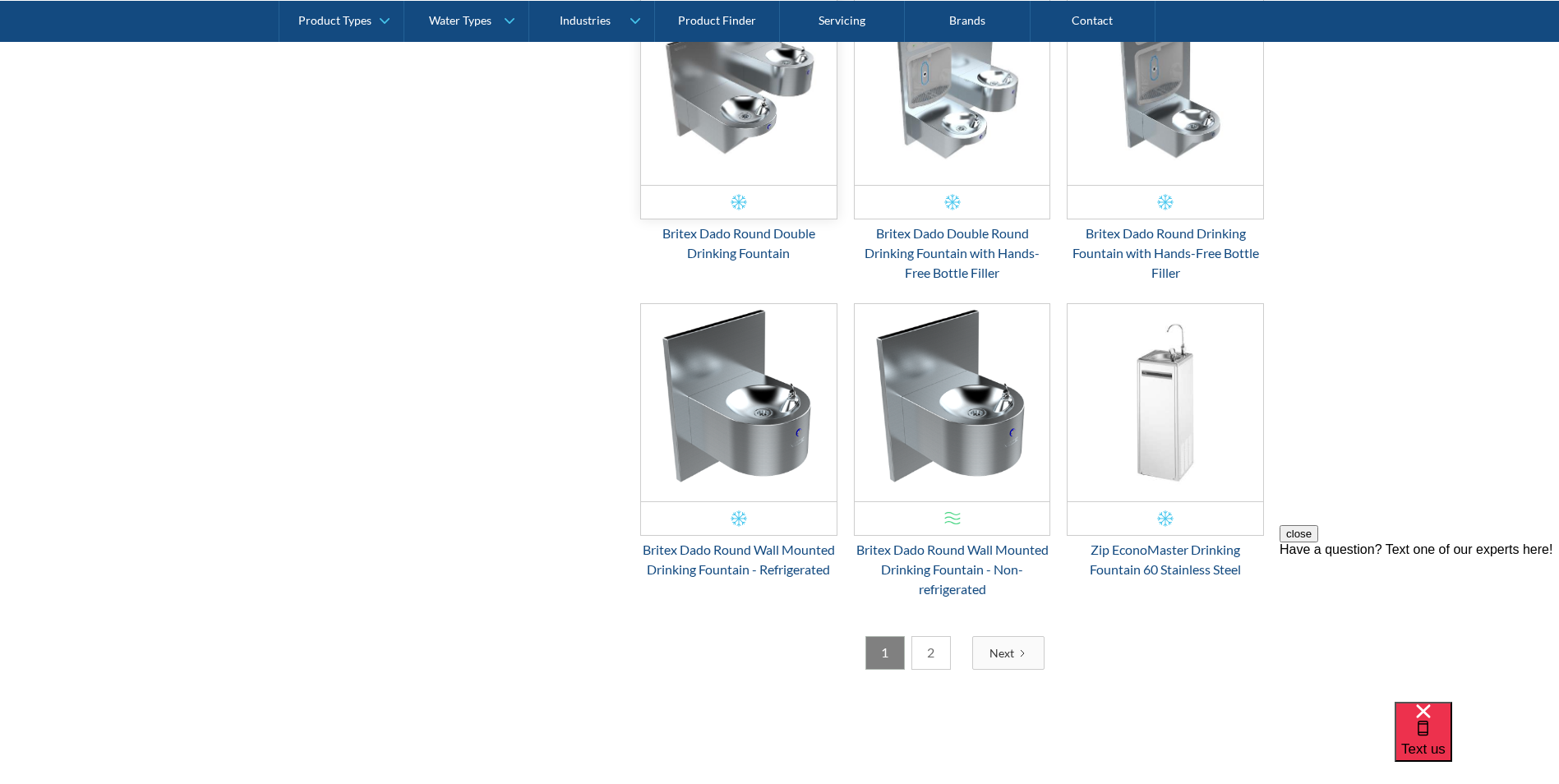
scroll to position [2662, 0]
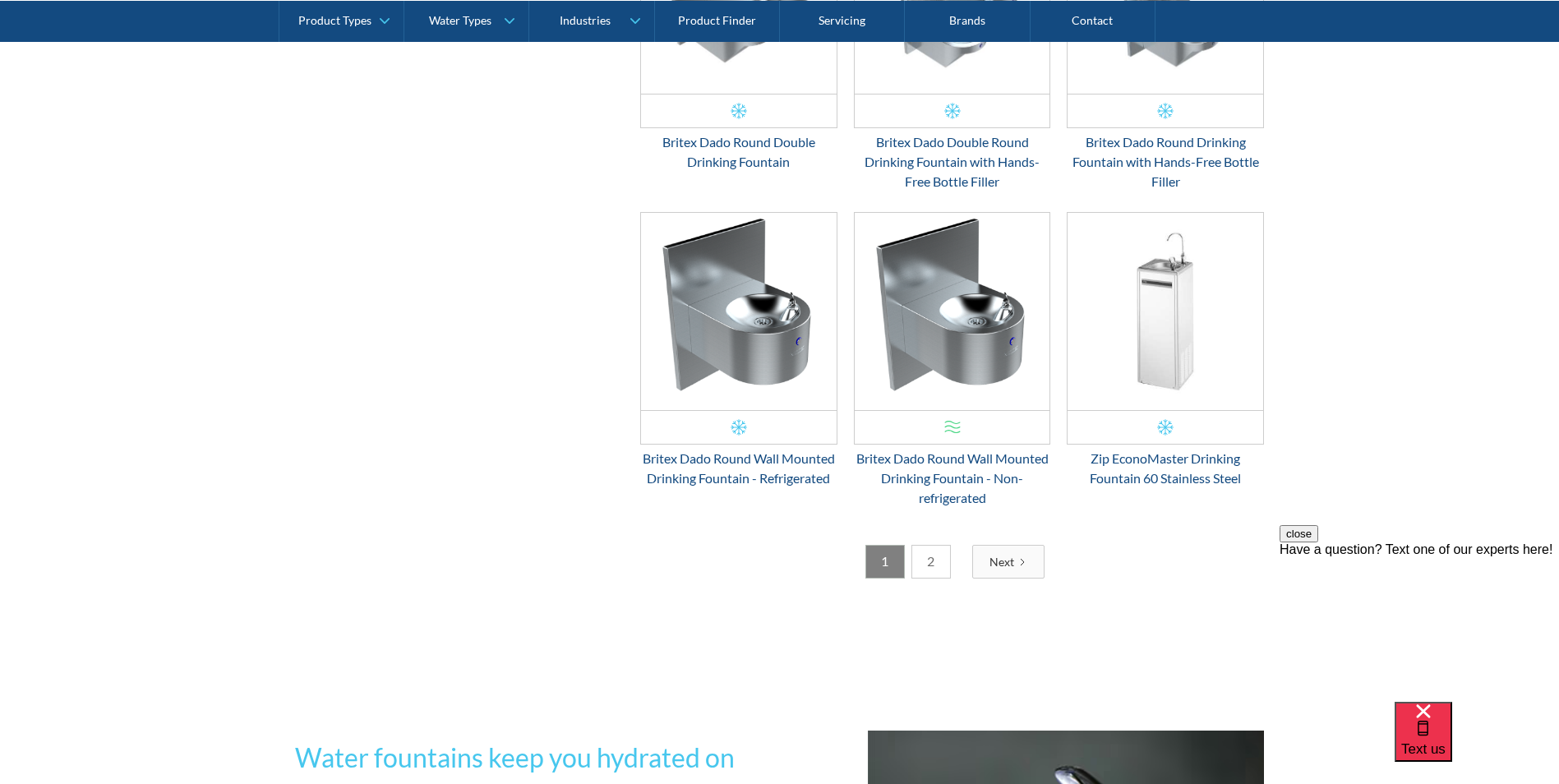
click at [930, 558] on link "2" at bounding box center [931, 561] width 39 height 34
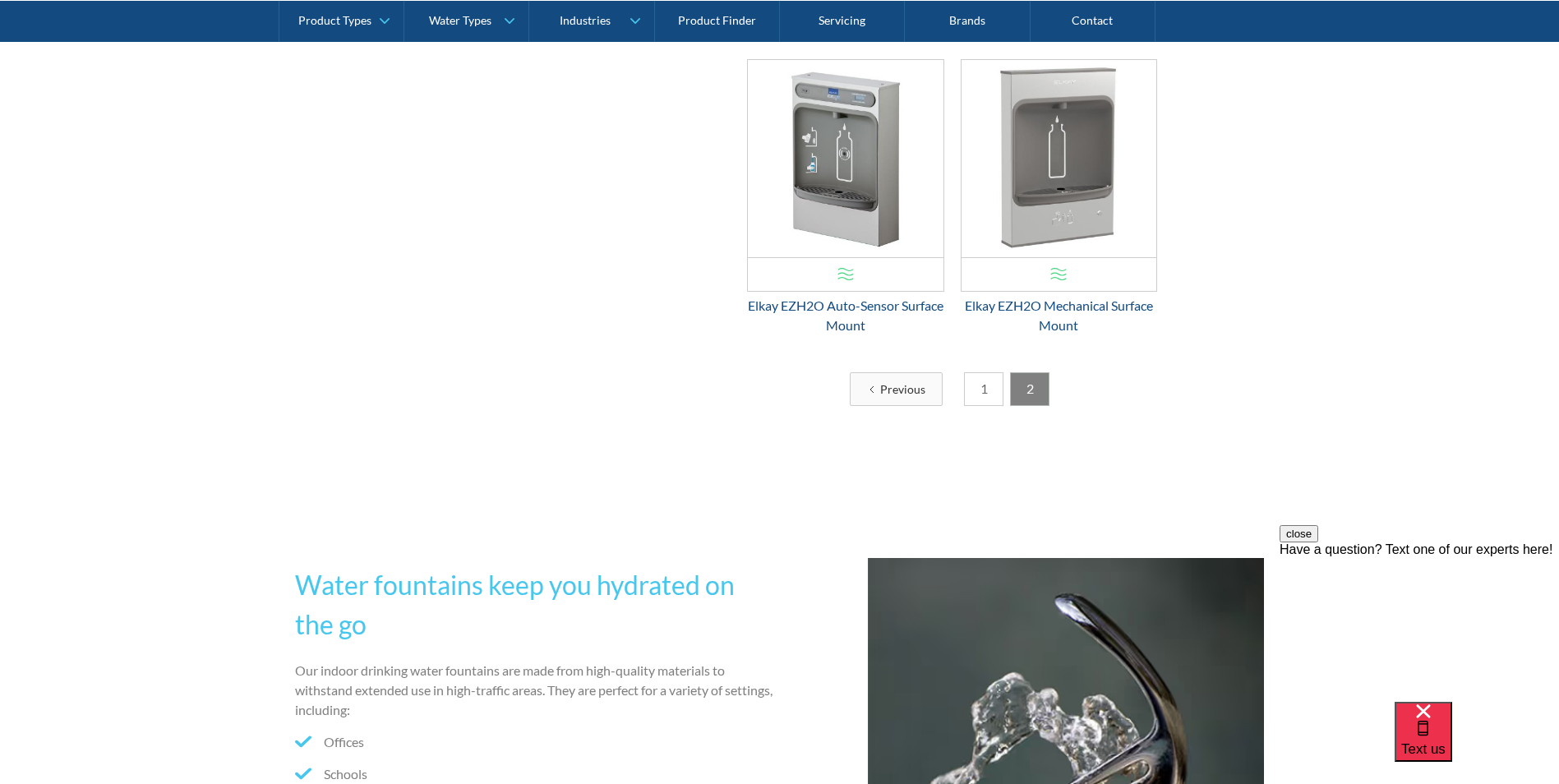
scroll to position [2498, 0]
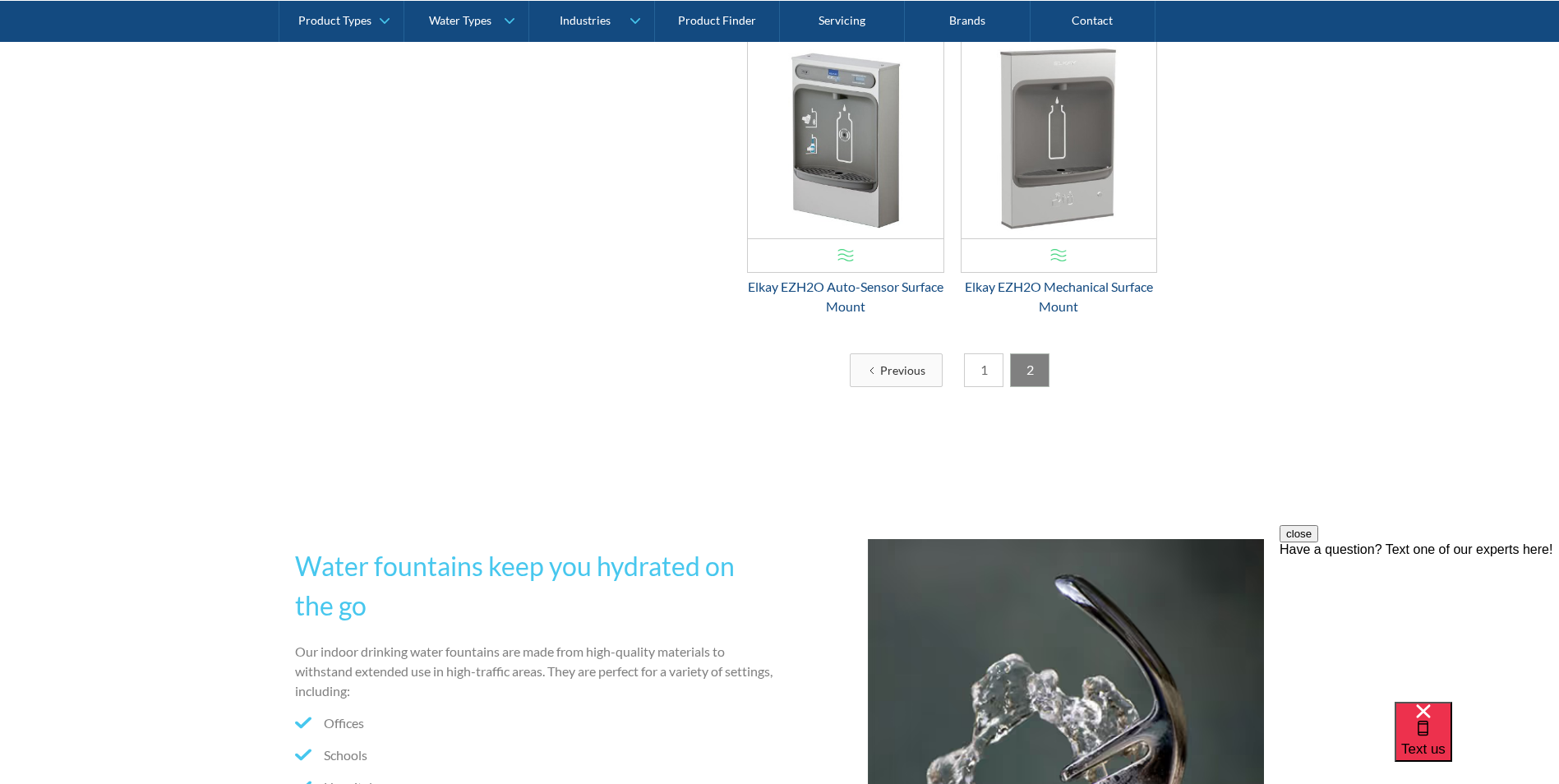
click at [979, 378] on link "1" at bounding box center [984, 370] width 39 height 34
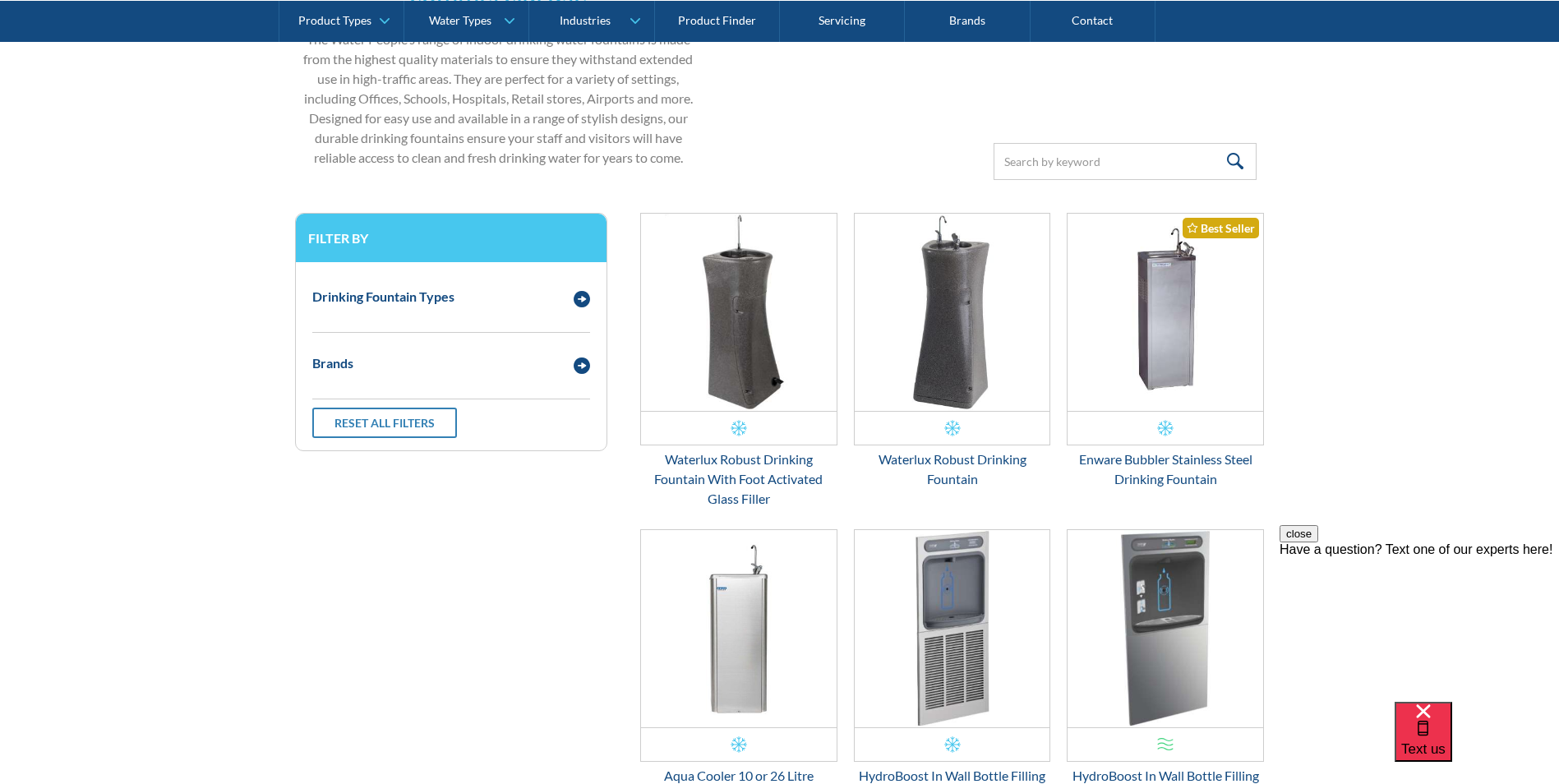
scroll to position [608, 0]
